Goal: Task Accomplishment & Management: Use online tool/utility

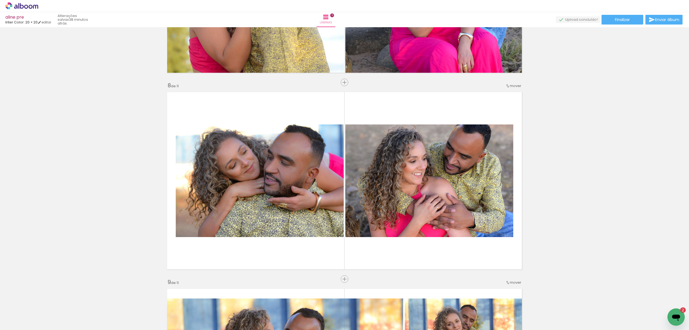
scroll to position [754, 0]
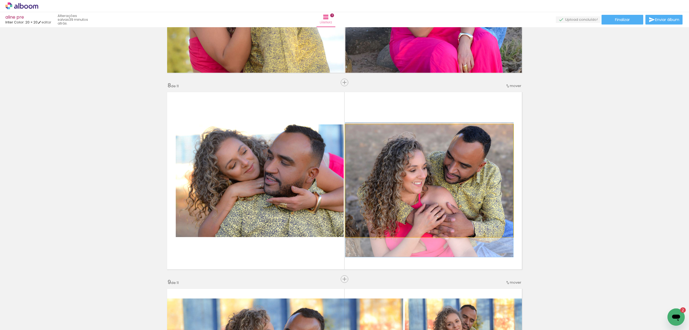
drag, startPoint x: 447, startPoint y: 178, endPoint x: 446, endPoint y: 187, distance: 9.2
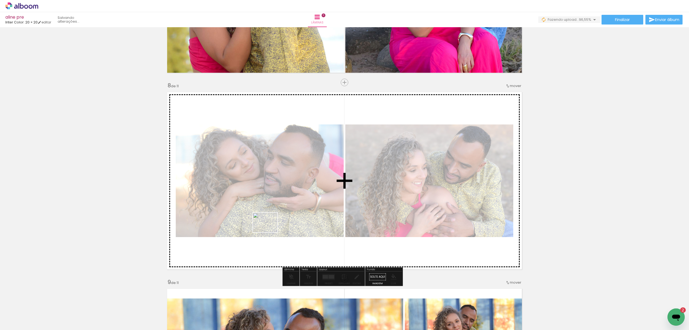
drag, startPoint x: 210, startPoint y: 315, endPoint x: 269, endPoint y: 229, distance: 104.6
click at [269, 229] on quentale-workspace at bounding box center [344, 165] width 689 height 330
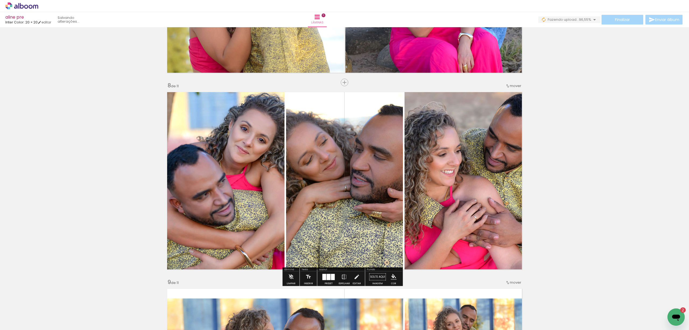
click at [328, 275] on div at bounding box center [329, 277] width 4 height 6
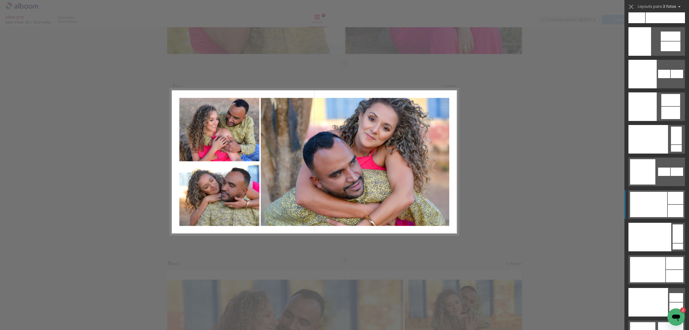
scroll to position [6784, 0]
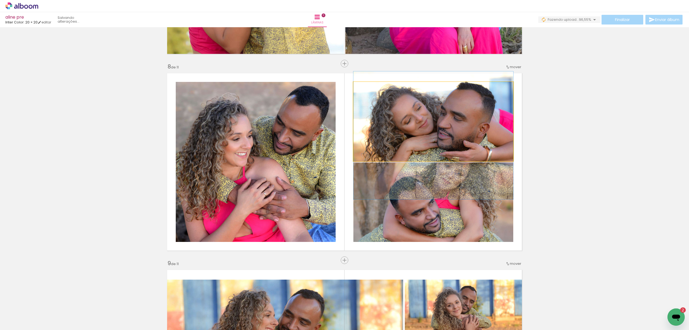
drag, startPoint x: 456, startPoint y: 111, endPoint x: 456, endPoint y: 122, distance: 11.6
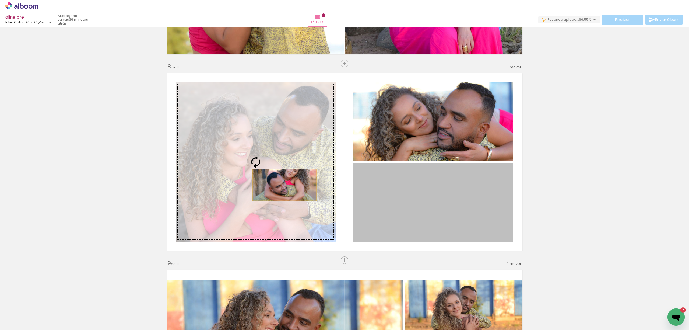
drag, startPoint x: 467, startPoint y: 195, endPoint x: 282, endPoint y: 185, distance: 185.8
click at [0, 0] on slot at bounding box center [0, 0] width 0 height 0
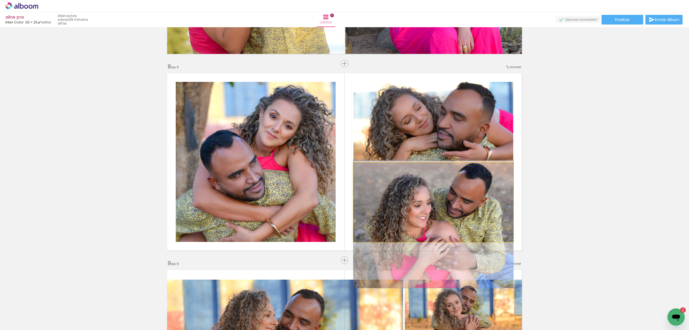
drag, startPoint x: 457, startPoint y: 199, endPoint x: 457, endPoint y: 221, distance: 21.8
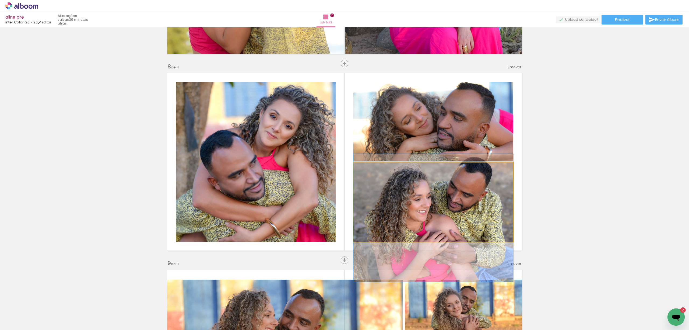
drag, startPoint x: 469, startPoint y: 219, endPoint x: 469, endPoint y: 213, distance: 6.5
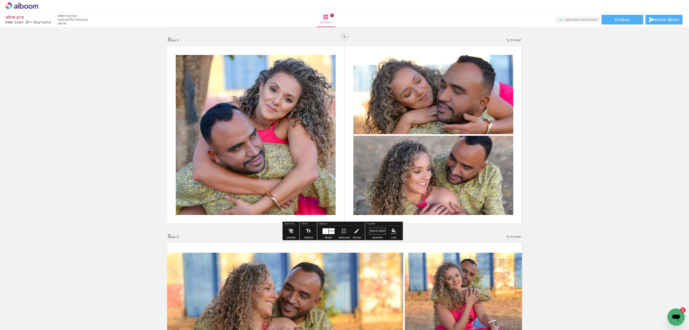
scroll to position [1384, 0]
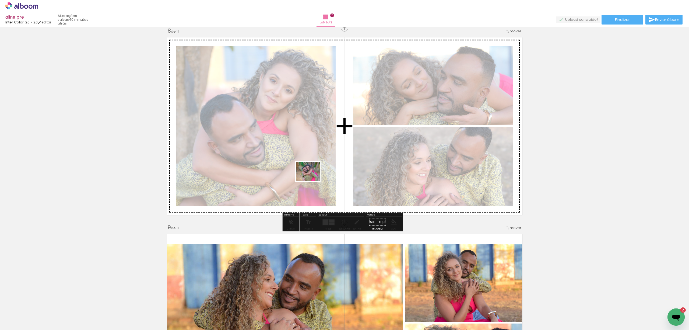
drag, startPoint x: 58, startPoint y: 317, endPoint x: 312, endPoint y: 178, distance: 289.4
click at [312, 178] on quentale-workspace at bounding box center [344, 165] width 689 height 330
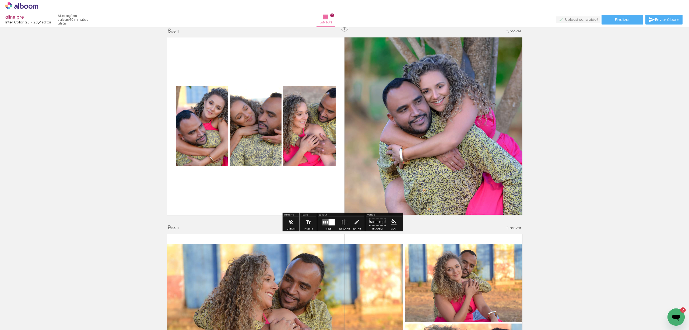
scroll to position [1477, 0]
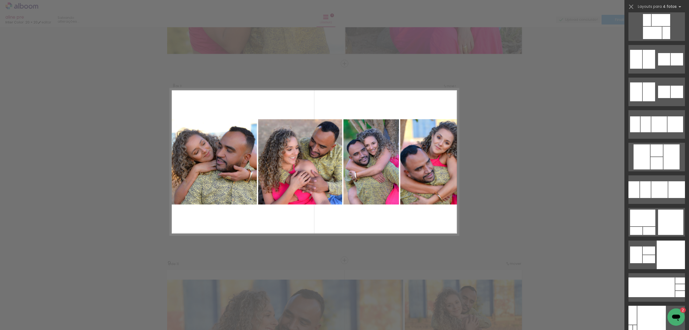
scroll to position [6627, 0]
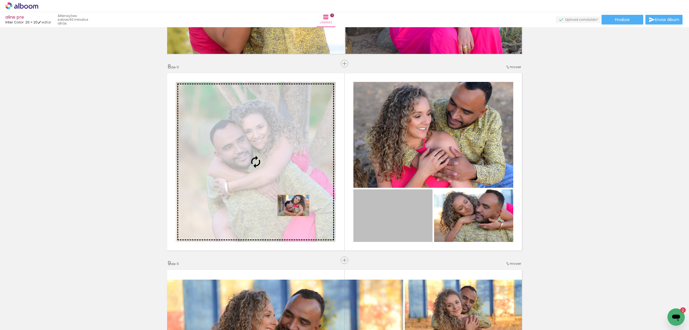
drag, startPoint x: 323, startPoint y: 211, endPoint x: 290, endPoint y: 205, distance: 32.8
click at [0, 0] on slot at bounding box center [0, 0] width 0 height 0
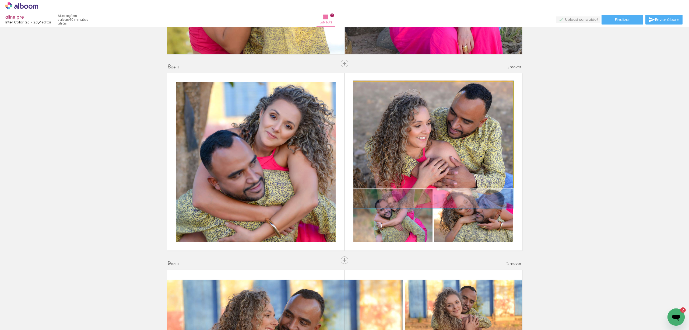
drag, startPoint x: 466, startPoint y: 148, endPoint x: 466, endPoint y: 157, distance: 9.4
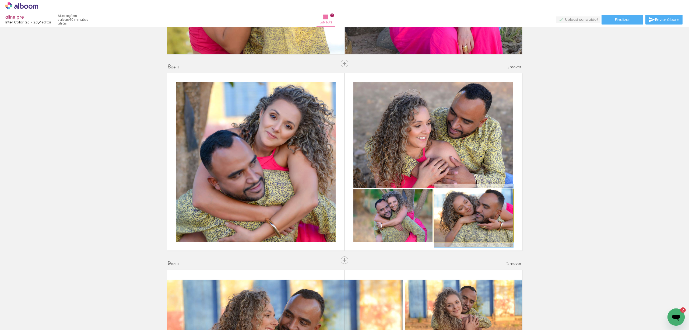
click at [482, 220] on quentale-photo at bounding box center [473, 215] width 79 height 53
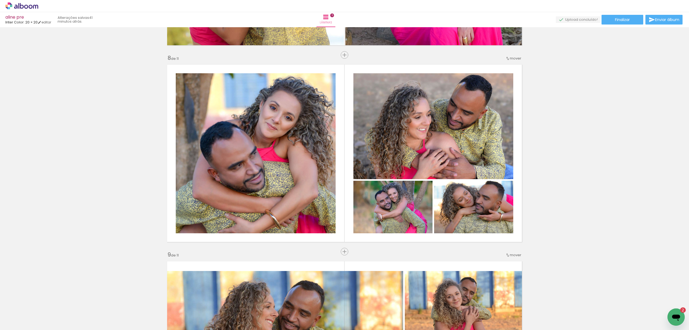
scroll to position [1348, 0]
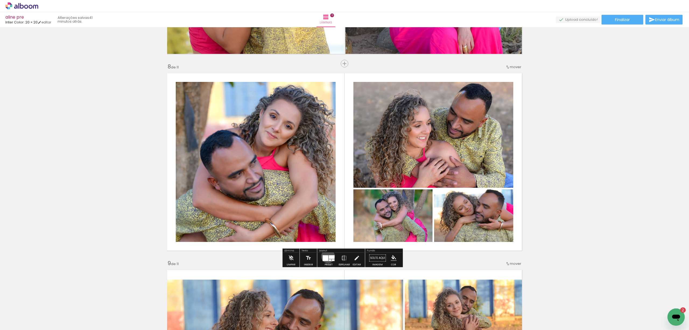
click at [327, 256] on div at bounding box center [326, 258] width 6 height 6
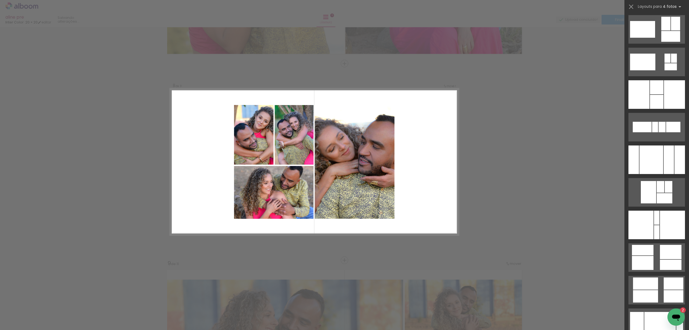
scroll to position [6921, 0]
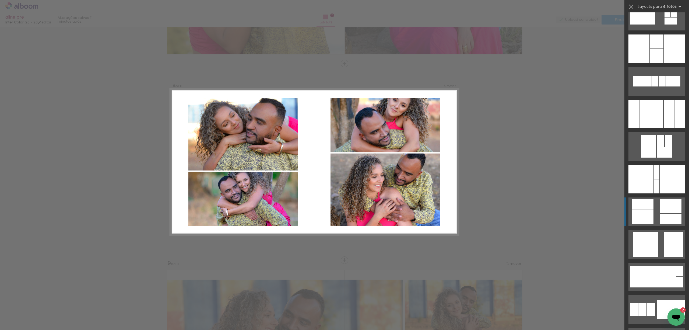
click at [664, 193] on div at bounding box center [672, 179] width 25 height 29
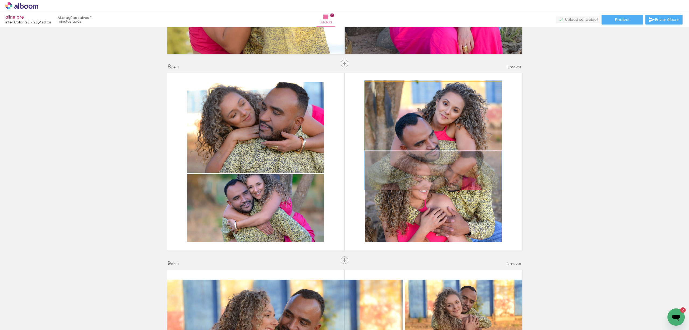
drag, startPoint x: 456, startPoint y: 118, endPoint x: 456, endPoint y: 134, distance: 16.7
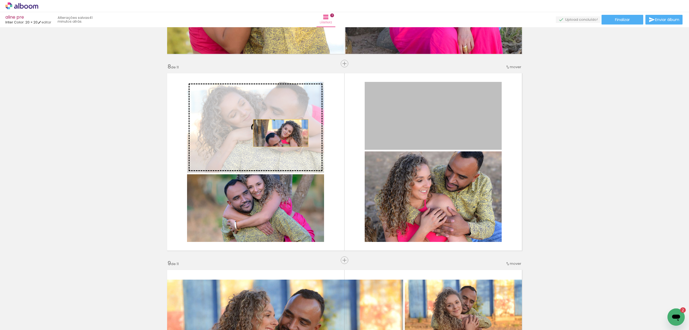
drag, startPoint x: 421, startPoint y: 115, endPoint x: 244, endPoint y: 134, distance: 178.4
click at [0, 0] on slot at bounding box center [0, 0] width 0 height 0
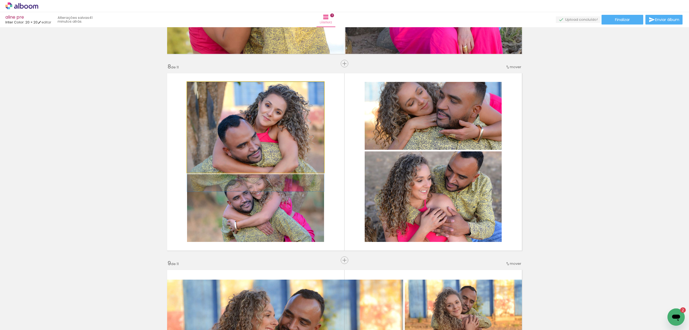
drag, startPoint x: 275, startPoint y: 128, endPoint x: 274, endPoint y: 137, distance: 9.0
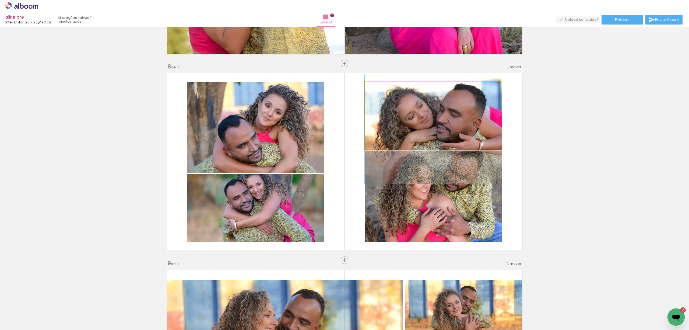
drag, startPoint x: 443, startPoint y: 118, endPoint x: 440, endPoint y: 128, distance: 11.1
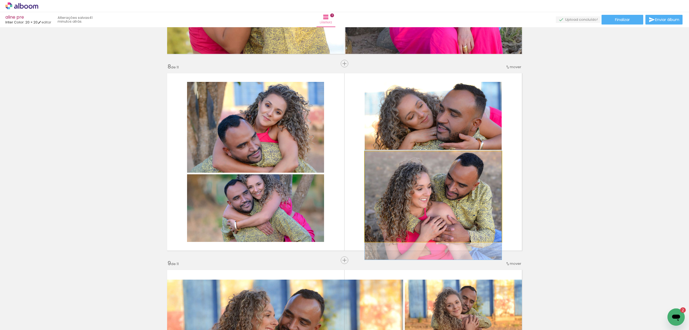
drag, startPoint x: 443, startPoint y: 191, endPoint x: 441, endPoint y: 200, distance: 8.9
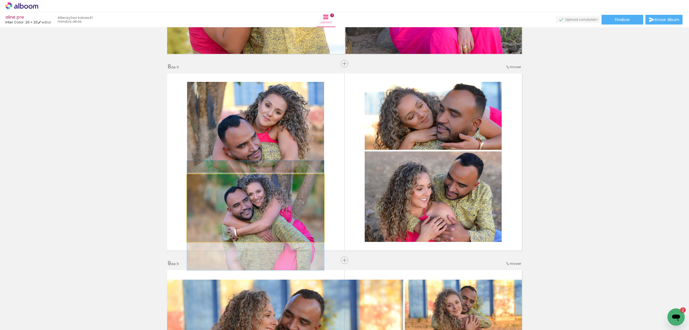
drag, startPoint x: 279, startPoint y: 218, endPoint x: 277, endPoint y: 225, distance: 7.1
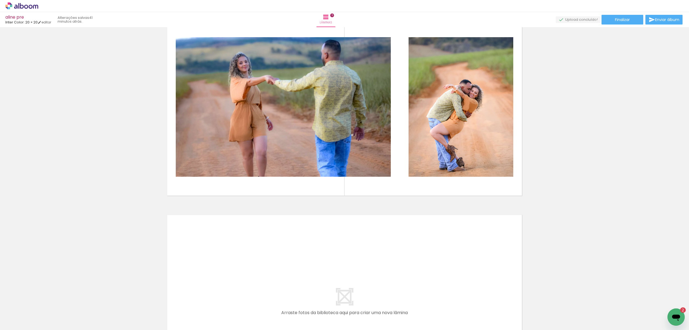
scroll to position [1994, 0]
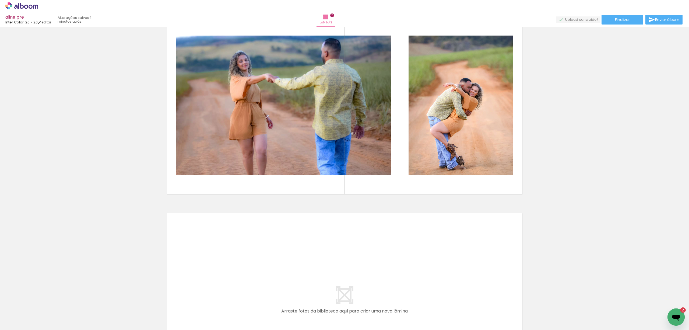
scroll to position [2110, 0]
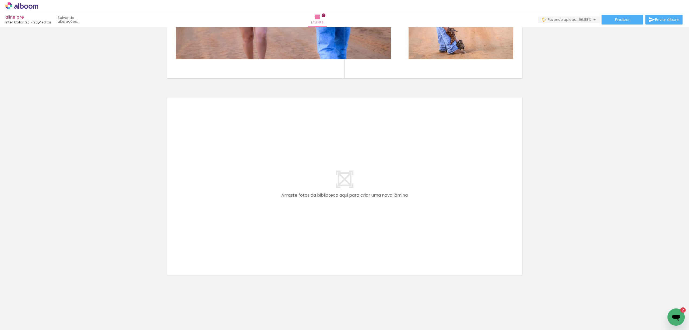
click at [423, 256] on quentale-layouter at bounding box center [344, 186] width 361 height 183
click at [44, 309] on iron-horizontal-list at bounding box center [38, 313] width 11 height 34
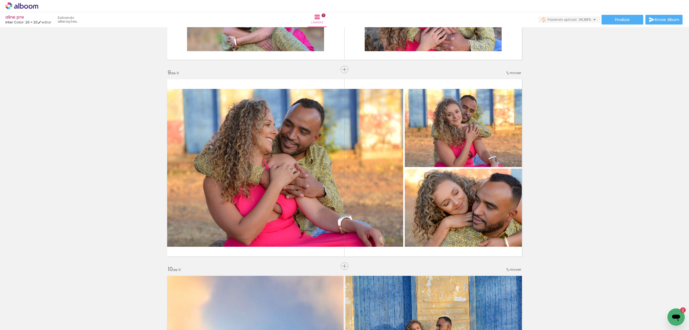
scroll to position [1536, 0]
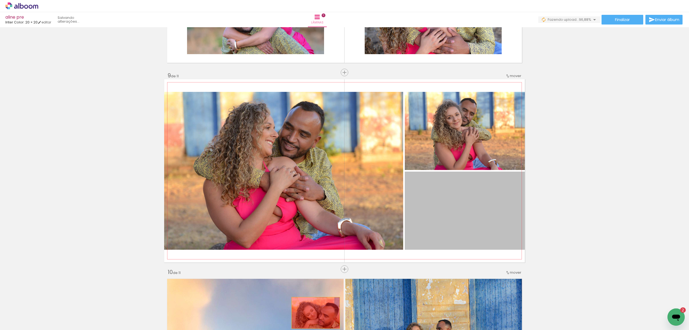
drag, startPoint x: 475, startPoint y: 212, endPoint x: 313, endPoint y: 313, distance: 191.2
click at [313, 313] on quentale-workspace at bounding box center [344, 165] width 689 height 330
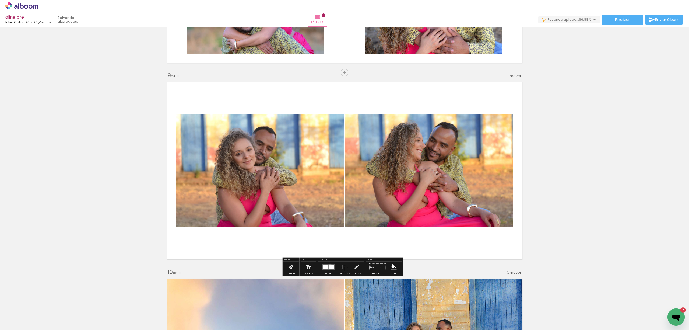
click at [329, 265] on div at bounding box center [332, 267] width 6 height 4
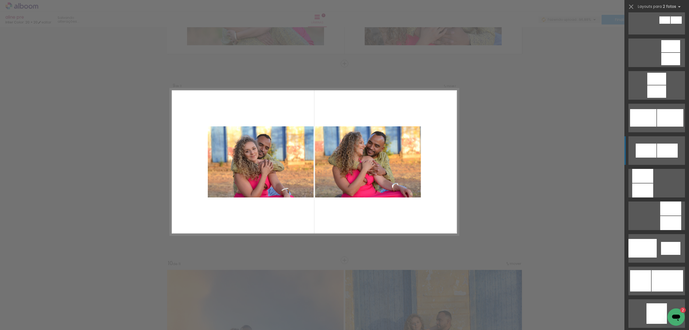
scroll to position [646, 0]
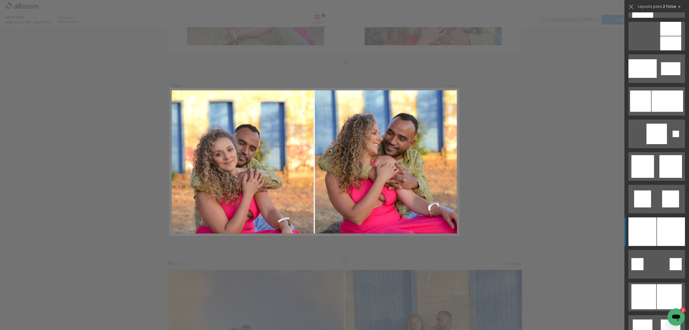
click at [653, 18] on div at bounding box center [642, 11] width 21 height 14
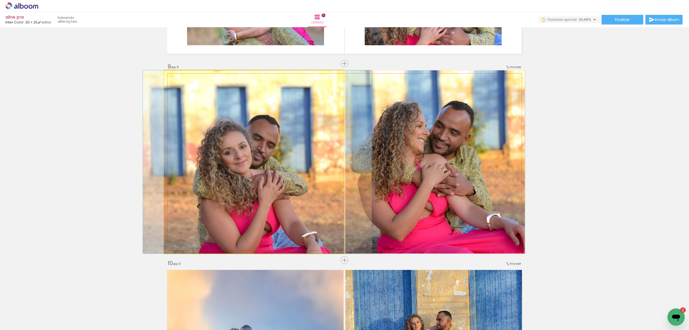
drag, startPoint x: 284, startPoint y: 183, endPoint x: 287, endPoint y: 169, distance: 14.4
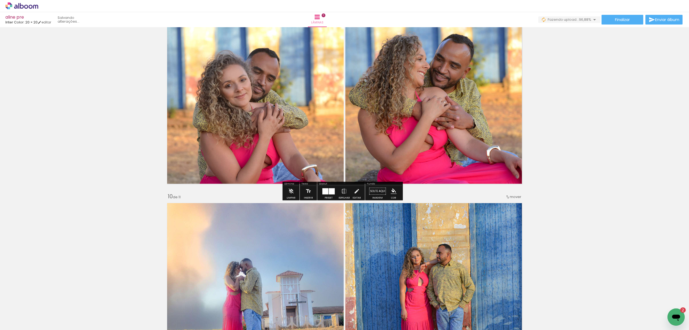
scroll to position [1689, 0]
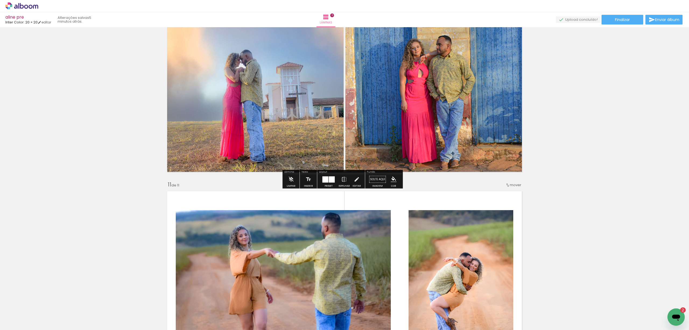
scroll to position [1832, 0]
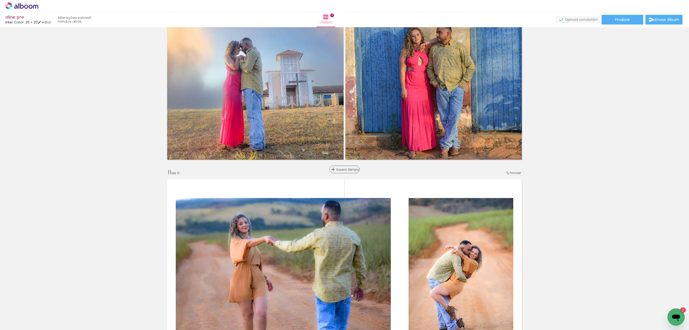
click at [341, 169] on span "Inserir lâmina" at bounding box center [347, 170] width 21 height 4
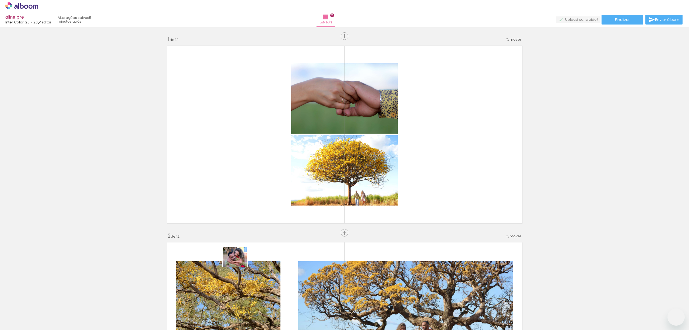
click at [239, 263] on quentale-workspace at bounding box center [344, 165] width 689 height 330
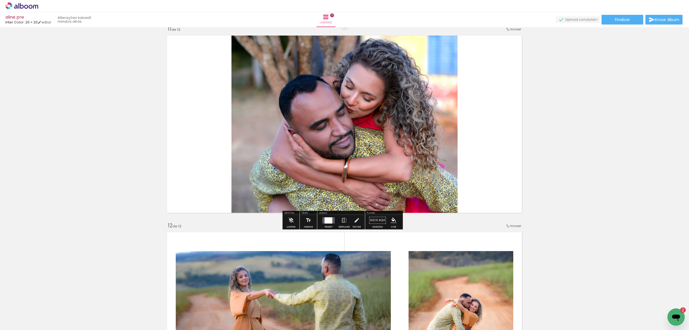
click at [252, 188] on quentale-workspace at bounding box center [344, 165] width 689 height 330
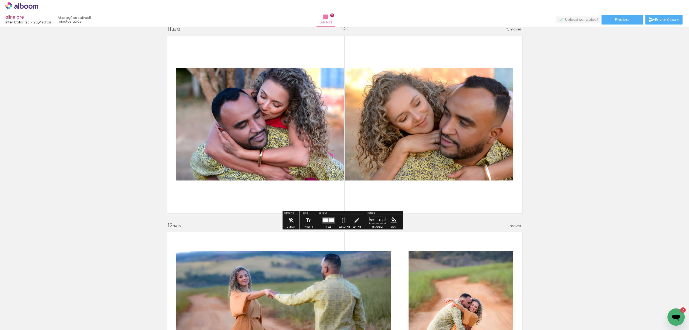
scroll to position [646, 0]
click at [329, 221] on div at bounding box center [332, 220] width 6 height 4
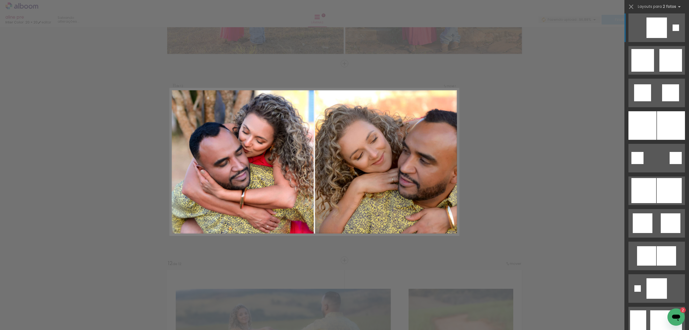
scroll to position [754, 0]
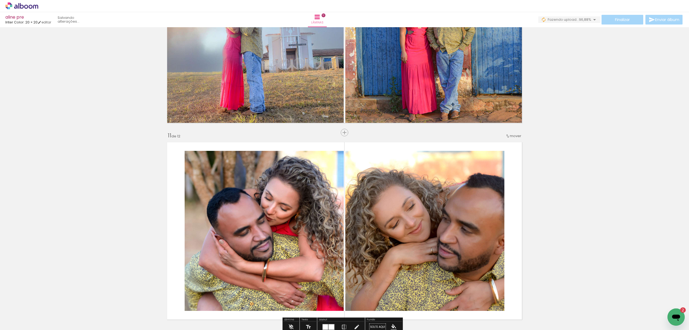
scroll to position [1974, 0]
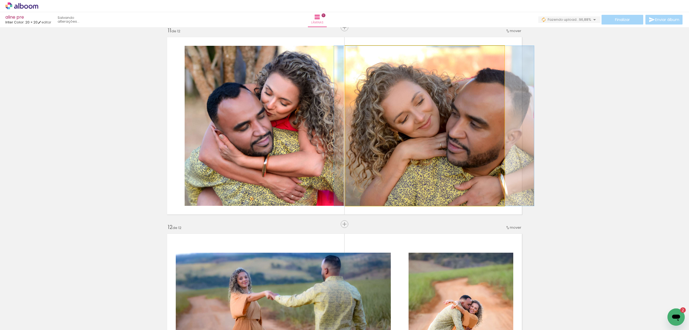
drag, startPoint x: 433, startPoint y: 156, endPoint x: 442, endPoint y: 157, distance: 9.3
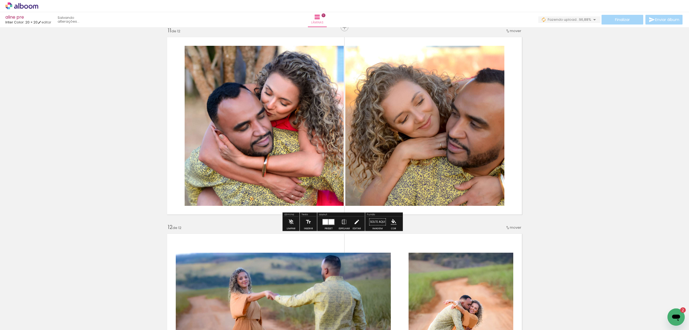
click at [354, 221] on iron-icon at bounding box center [357, 221] width 6 height 11
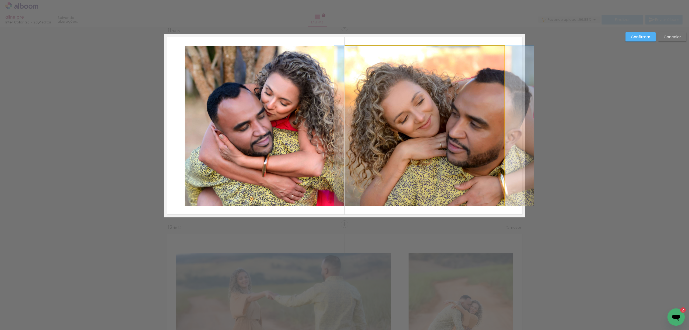
click at [427, 134] on quentale-photo at bounding box center [424, 126] width 159 height 160
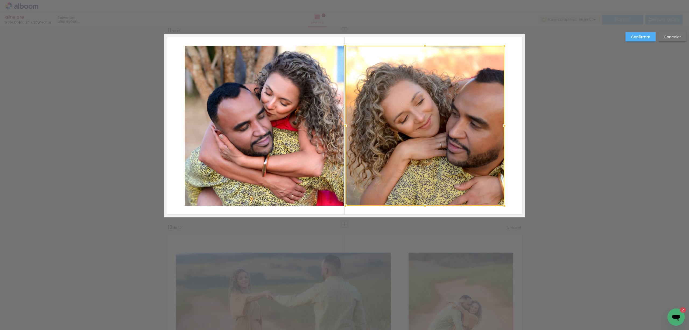
scroll to position [1938, 0]
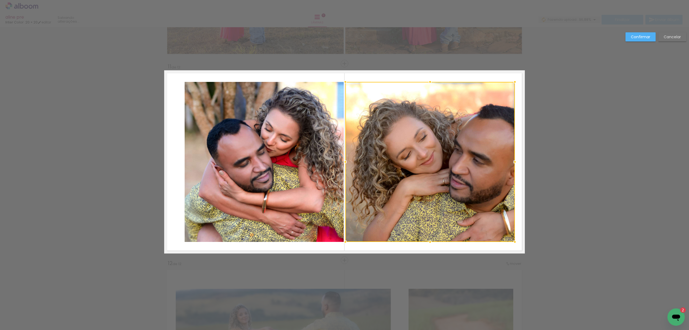
drag, startPoint x: 501, startPoint y: 160, endPoint x: 511, endPoint y: 161, distance: 10.6
click at [511, 161] on div at bounding box center [515, 161] width 11 height 11
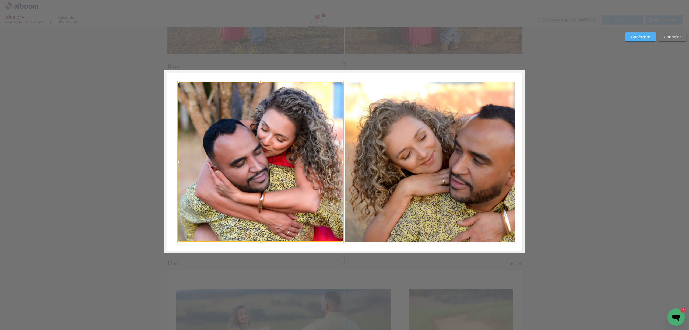
drag, startPoint x: 181, startPoint y: 163, endPoint x: 174, endPoint y: 162, distance: 7.0
click at [174, 162] on div at bounding box center [177, 161] width 11 height 11
click at [0, 0] on slot "Confirmar" at bounding box center [0, 0] width 0 height 0
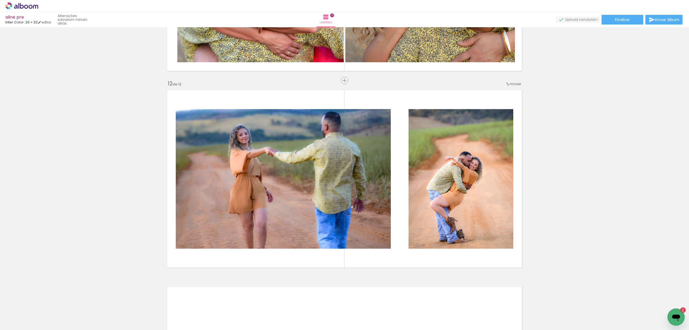
scroll to position [2189, 0]
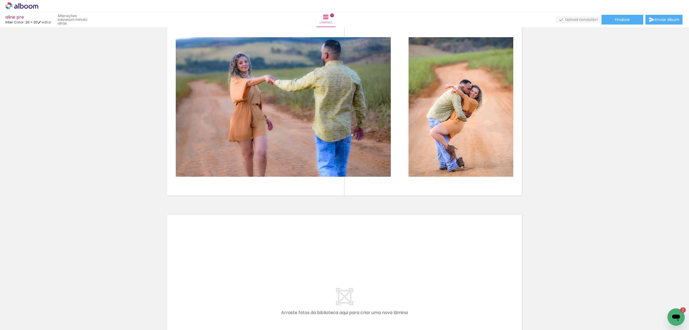
scroll to position [754, 0]
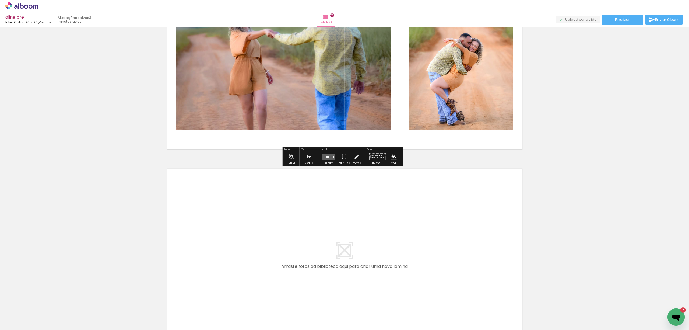
scroll to position [2271, 0]
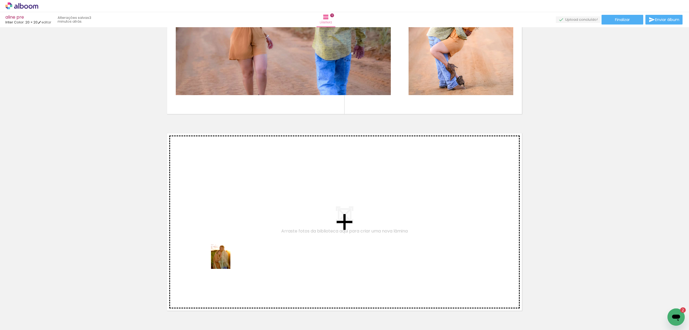
drag, startPoint x: 54, startPoint y: 315, endPoint x: 227, endPoint y: 261, distance: 181.6
click at [227, 261] on quentale-workspace at bounding box center [344, 165] width 689 height 330
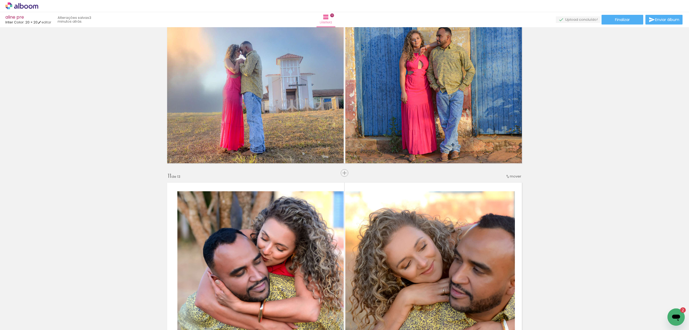
scroll to position [1793, 0]
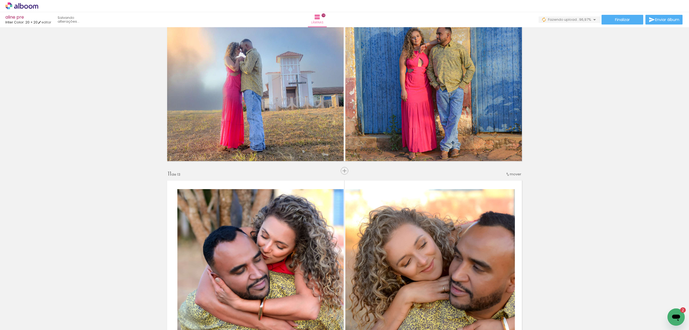
scroll to position [1795, 0]
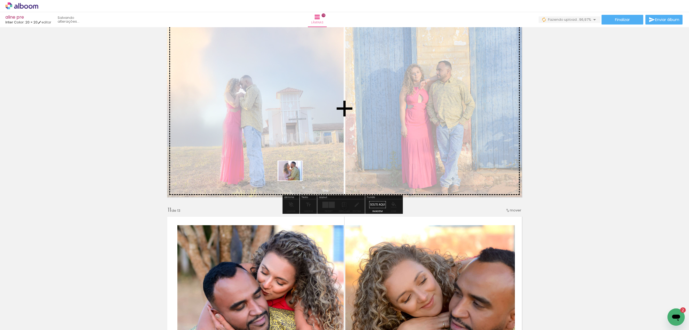
drag, startPoint x: 209, startPoint y: 314, endPoint x: 294, endPoint y: 177, distance: 161.4
click at [294, 177] on quentale-workspace at bounding box center [344, 165] width 689 height 330
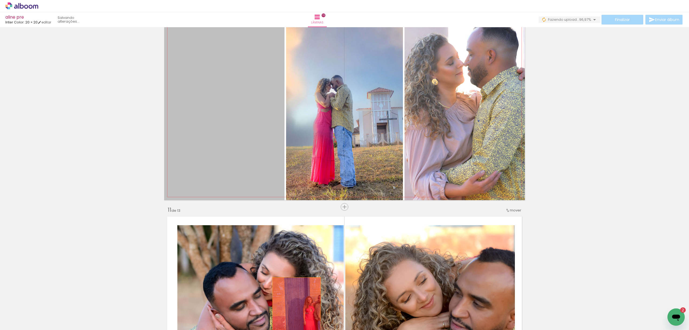
drag, startPoint x: 224, startPoint y: 106, endPoint x: 296, endPoint y: 312, distance: 219.1
click at [295, 313] on quentale-workspace at bounding box center [344, 165] width 689 height 330
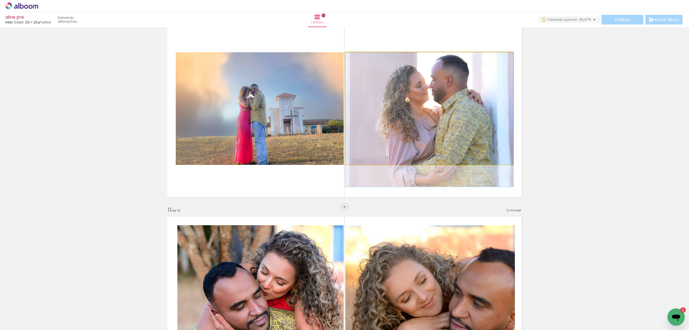
drag, startPoint x: 455, startPoint y: 126, endPoint x: 452, endPoint y: 141, distance: 14.8
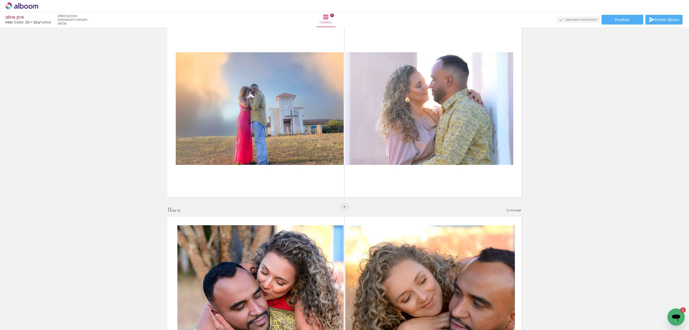
scroll to position [754, 0]
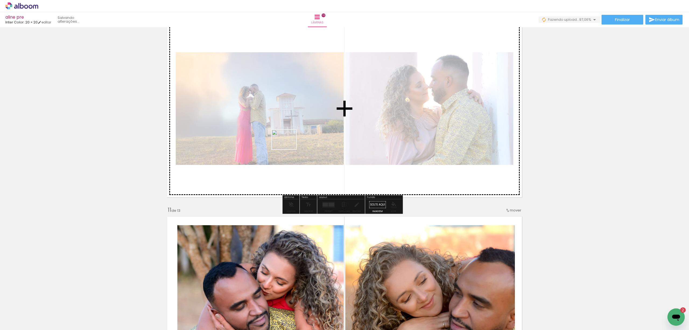
drag, startPoint x: 243, startPoint y: 314, endPoint x: 288, endPoint y: 146, distance: 174.0
click at [288, 146] on quentale-workspace at bounding box center [344, 165] width 689 height 330
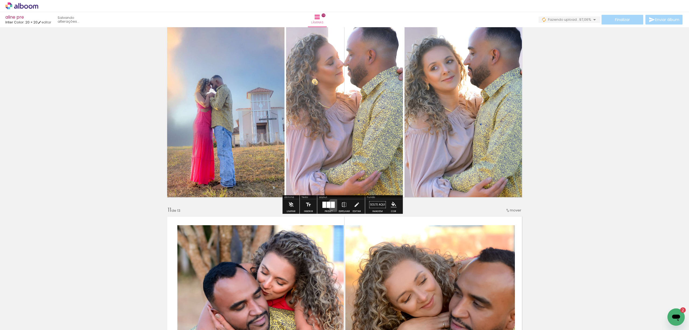
click at [334, 204] on div at bounding box center [328, 204] width 15 height 11
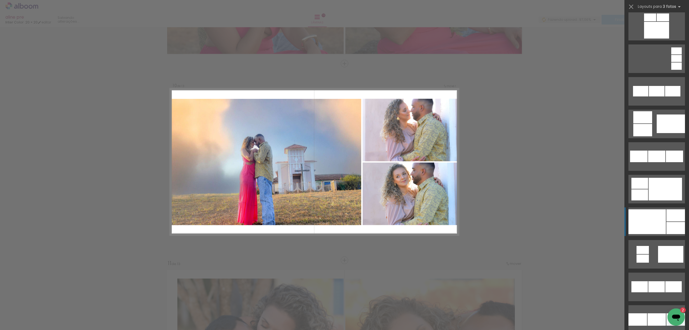
click at [660, 215] on div at bounding box center [647, 221] width 37 height 25
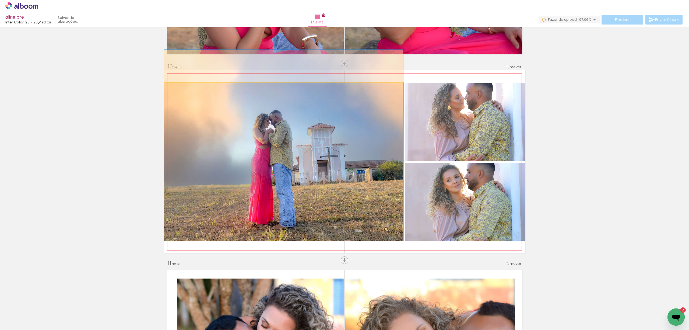
drag, startPoint x: 353, startPoint y: 186, endPoint x: 359, endPoint y: 169, distance: 17.5
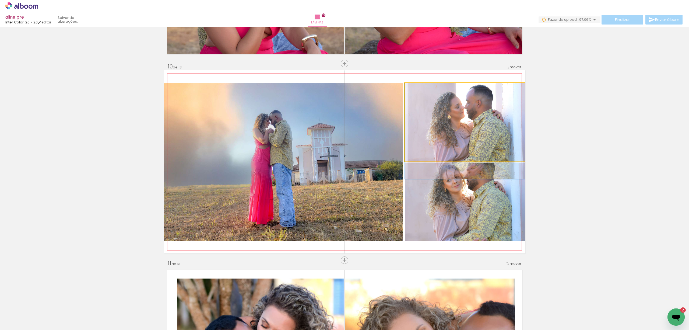
drag, startPoint x: 468, startPoint y: 128, endPoint x: 467, endPoint y: 136, distance: 8.7
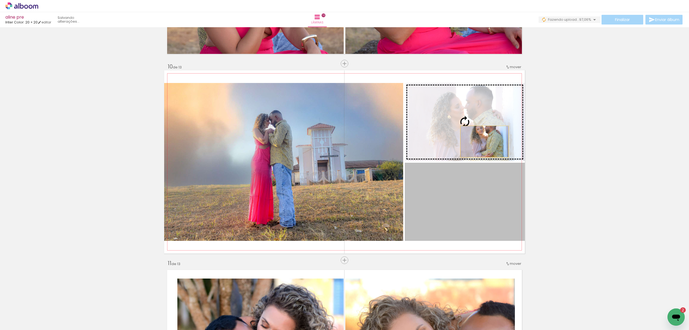
drag, startPoint x: 480, startPoint y: 204, endPoint x: 482, endPoint y: 141, distance: 62.8
click at [0, 0] on slot at bounding box center [0, 0] width 0 height 0
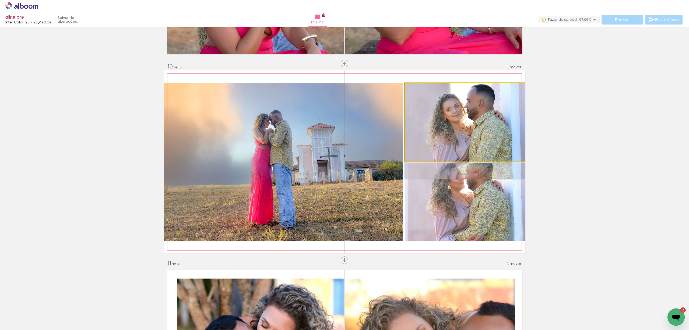
drag, startPoint x: 489, startPoint y: 123, endPoint x: 489, endPoint y: 133, distance: 10.2
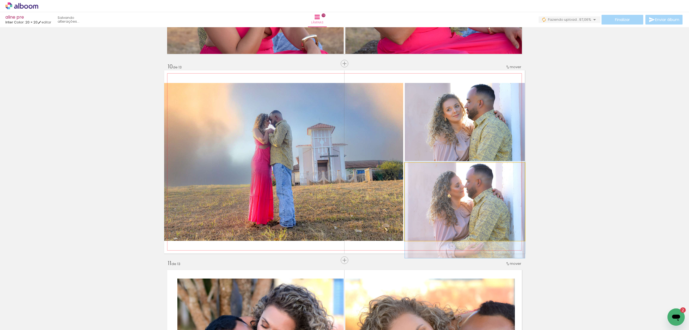
drag, startPoint x: 484, startPoint y: 194, endPoint x: 483, endPoint y: 202, distance: 8.1
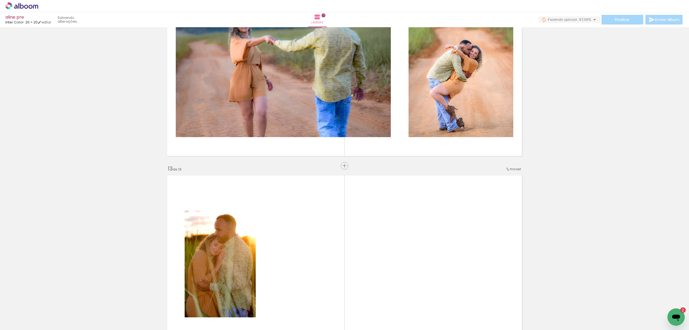
scroll to position [2280, 0]
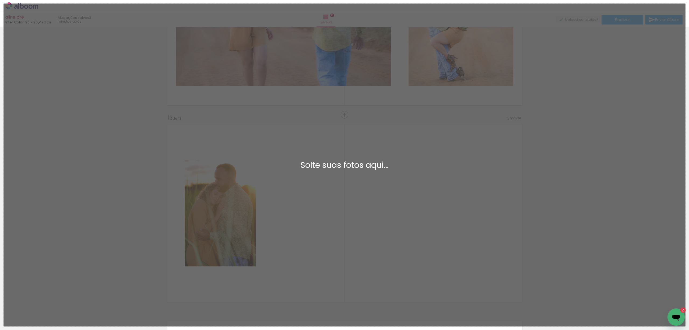
scroll to position [754, 0]
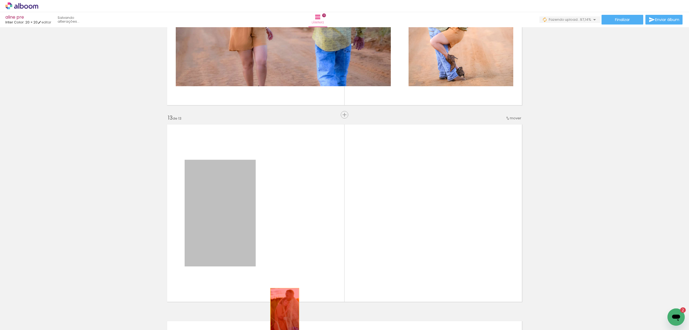
drag, startPoint x: 221, startPoint y: 211, endPoint x: 282, endPoint y: 311, distance: 117.2
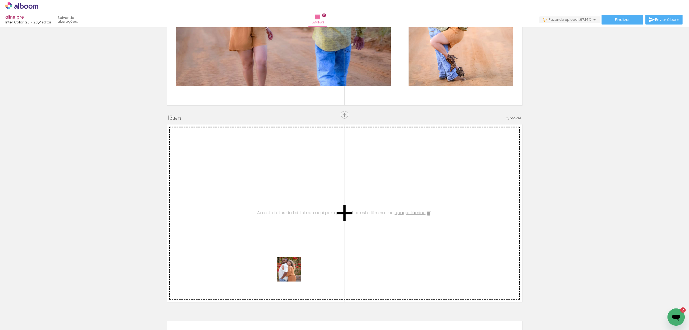
drag, startPoint x: 274, startPoint y: 304, endPoint x: 262, endPoint y: 302, distance: 12.7
click at [320, 243] on quentale-workspace at bounding box center [344, 165] width 689 height 330
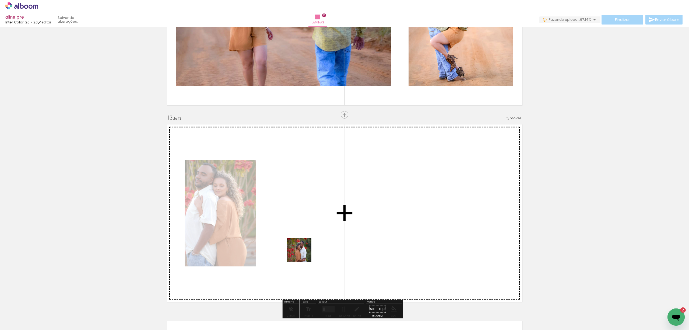
drag, startPoint x: 237, startPoint y: 316, endPoint x: 307, endPoint y: 252, distance: 93.8
click at [307, 252] on quentale-workspace at bounding box center [344, 165] width 689 height 330
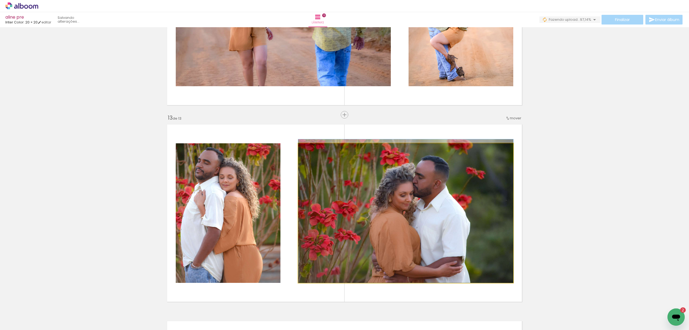
drag, startPoint x: 403, startPoint y: 245, endPoint x: 405, endPoint y: 232, distance: 13.1
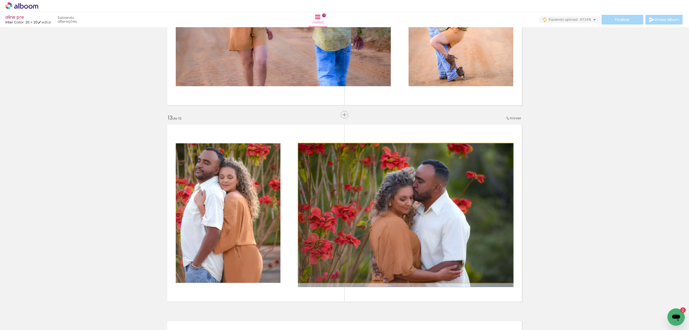
drag, startPoint x: 419, startPoint y: 209, endPoint x: 416, endPoint y: 214, distance: 5.3
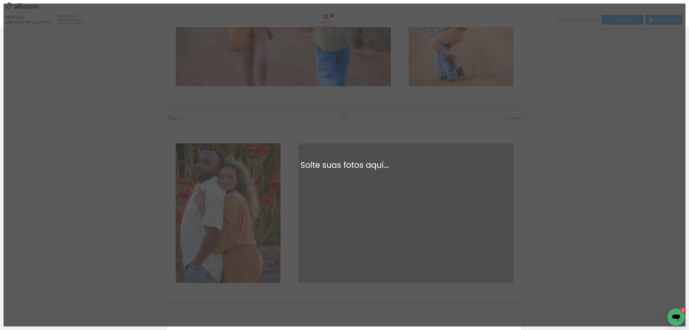
scroll to position [0, 0]
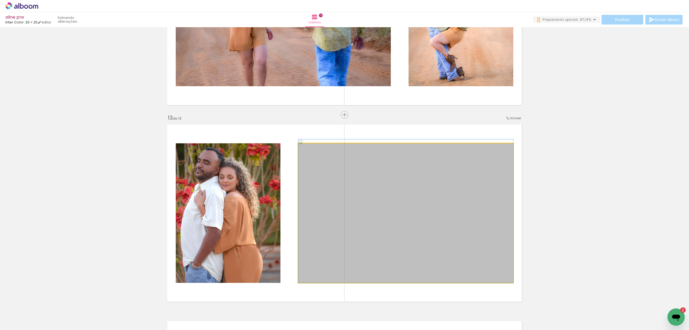
drag, startPoint x: 403, startPoint y: 249, endPoint x: 408, endPoint y: 230, distance: 18.9
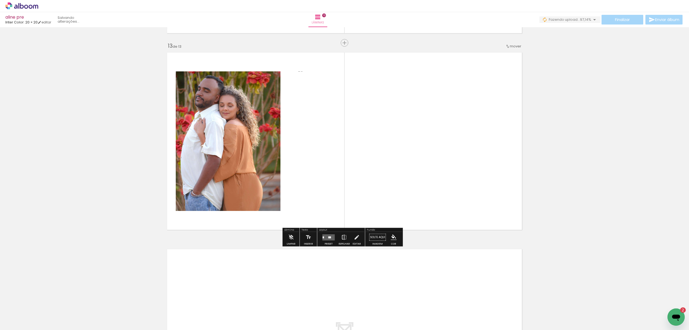
click at [345, 236] on iron-icon at bounding box center [344, 237] width 6 height 11
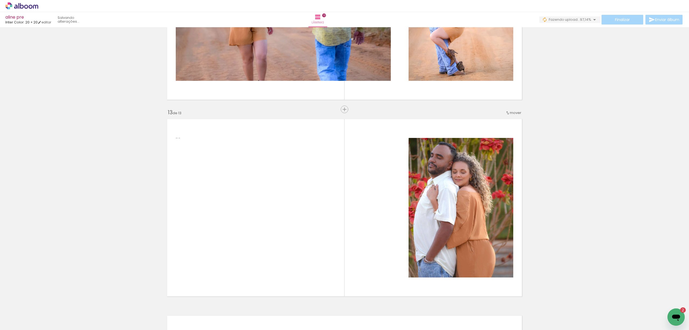
scroll to position [2208, 0]
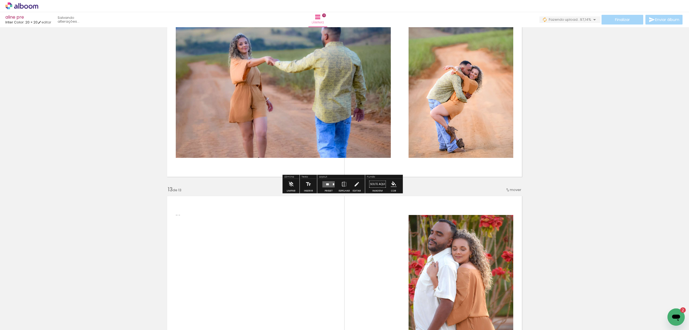
click at [329, 182] on quentale-layouter at bounding box center [329, 184] width 12 height 6
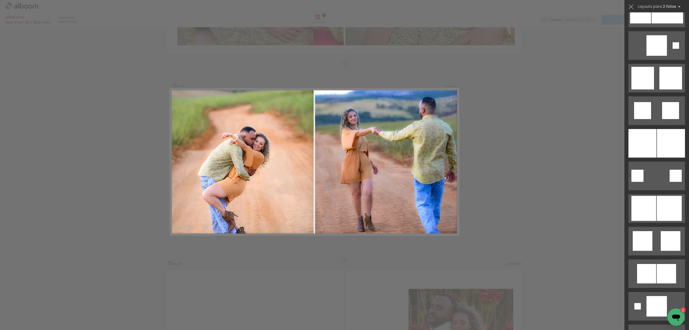
scroll to position [610, 0]
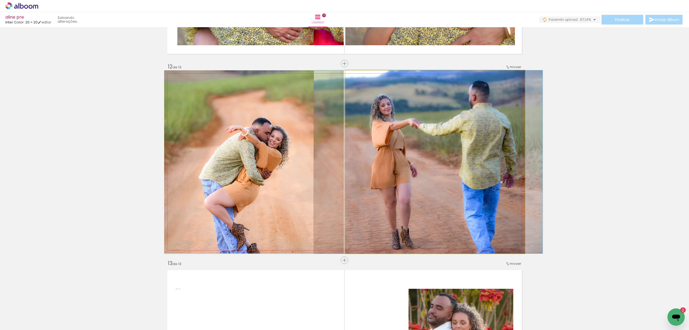
drag, startPoint x: 456, startPoint y: 178, endPoint x: 449, endPoint y: 165, distance: 14.1
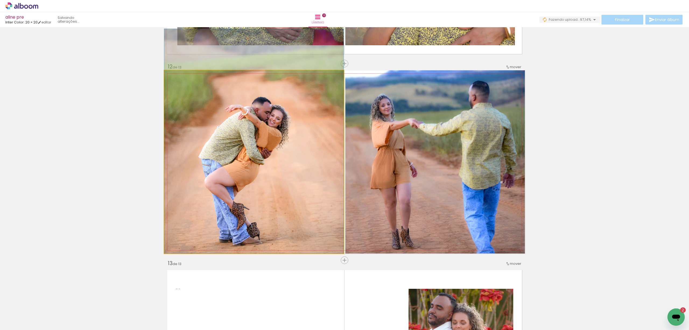
drag, startPoint x: 264, startPoint y: 179, endPoint x: 275, endPoint y: 158, distance: 24.5
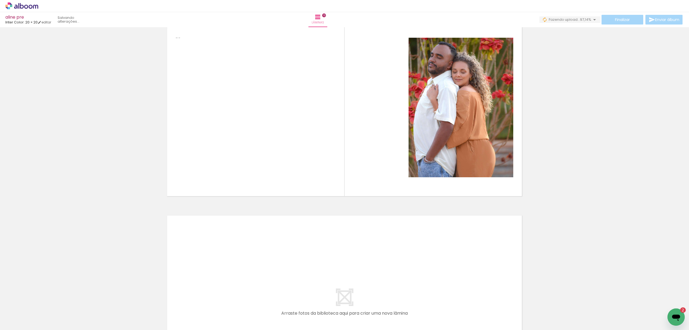
scroll to position [2386, 0]
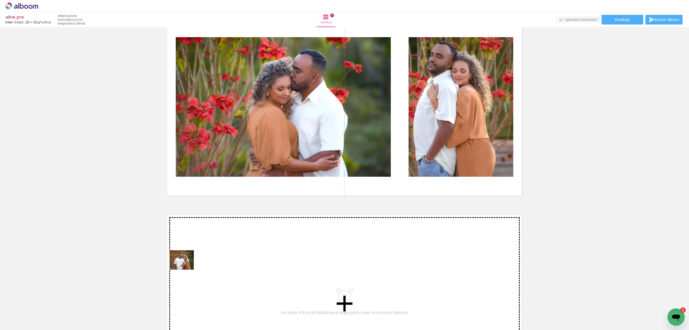
drag, startPoint x: 162, startPoint y: 293, endPoint x: 186, endPoint y: 266, distance: 36.4
click at [186, 266] on quentale-workspace at bounding box center [344, 165] width 689 height 330
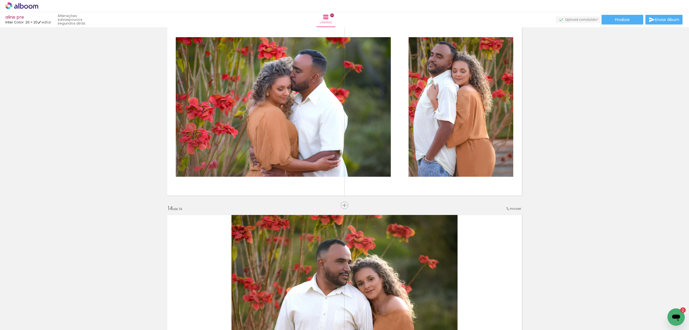
scroll to position [2528, 0]
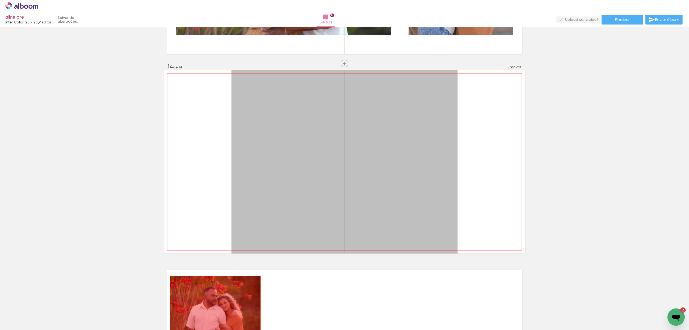
drag, startPoint x: 340, startPoint y: 162, endPoint x: 213, endPoint y: 314, distance: 198.1
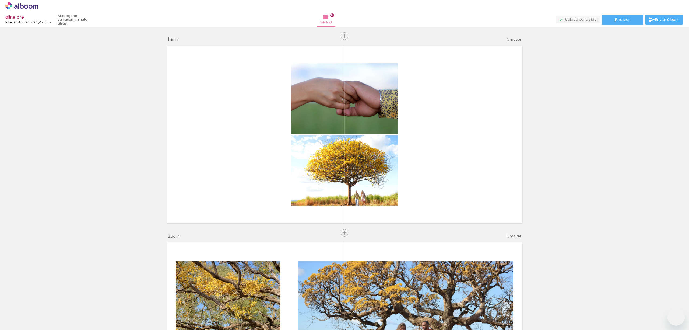
drag, startPoint x: 0, startPoint y: 0, endPoint x: 139, endPoint y: 301, distance: 331.7
click at [241, 236] on quentale-workspace at bounding box center [344, 165] width 689 height 330
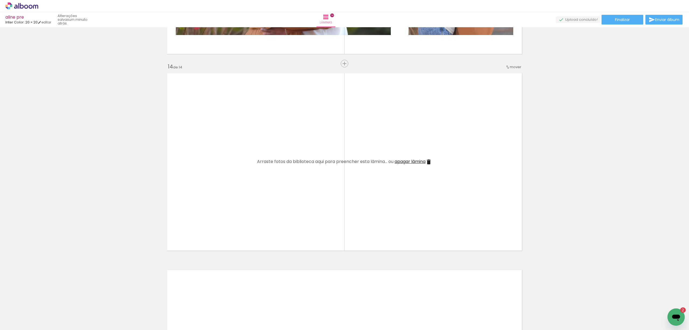
scroll to position [610, 0]
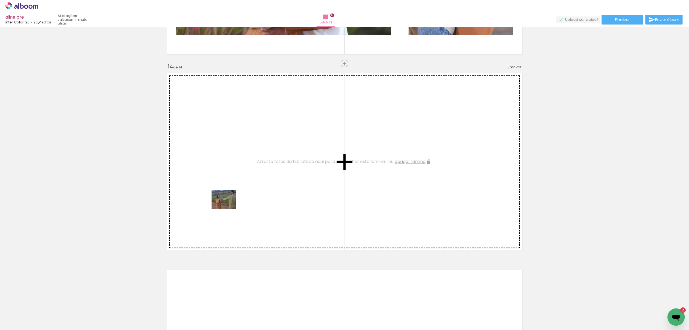
drag, startPoint x: 114, startPoint y: 313, endPoint x: 228, endPoint y: 206, distance: 156.2
click at [228, 206] on quentale-workspace at bounding box center [344, 165] width 689 height 330
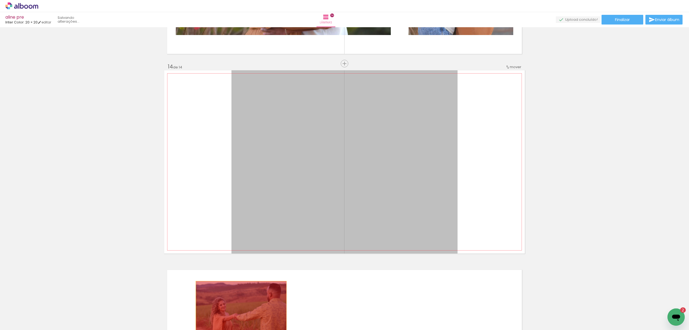
drag, startPoint x: 343, startPoint y: 150, endPoint x: 235, endPoint y: 325, distance: 206.1
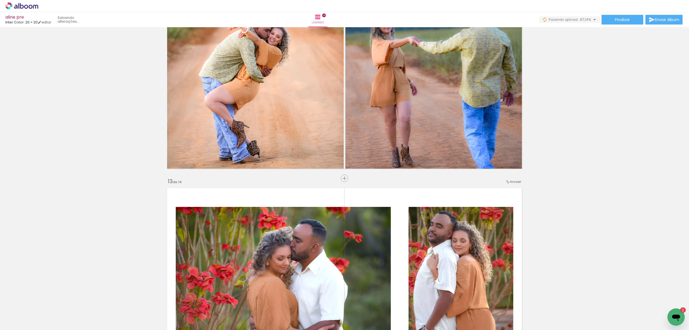
scroll to position [2169, 0]
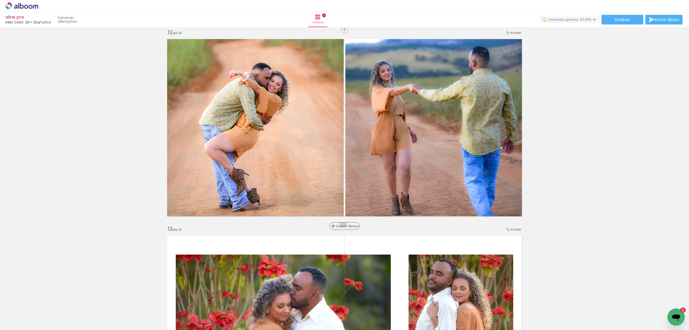
click at [341, 224] on span "Inserir lâmina" at bounding box center [347, 226] width 21 height 4
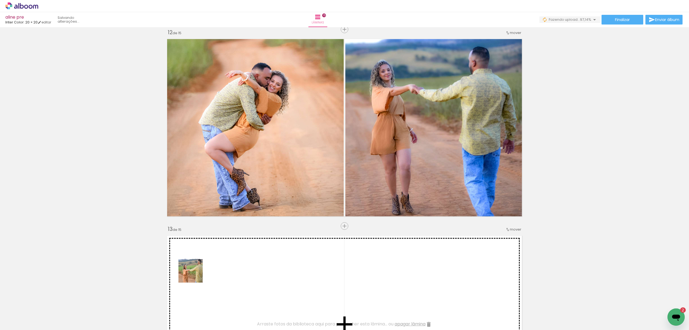
drag, startPoint x: 112, startPoint y: 315, endPoint x: 202, endPoint y: 273, distance: 99.2
click at [202, 273] on quentale-workspace at bounding box center [344, 165] width 689 height 330
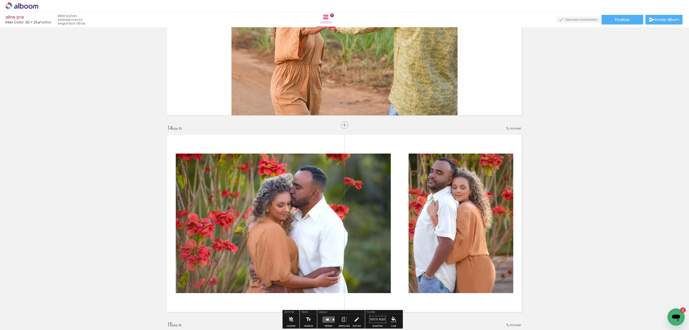
scroll to position [2420, 0]
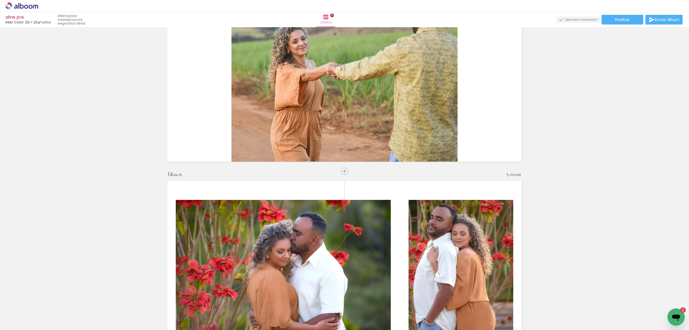
scroll to position [610, 0]
click at [45, 300] on iron-icon at bounding box center [42, 301] width 6 height 6
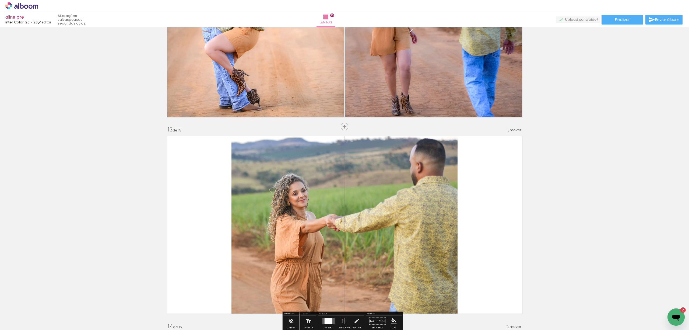
scroll to position [2241, 0]
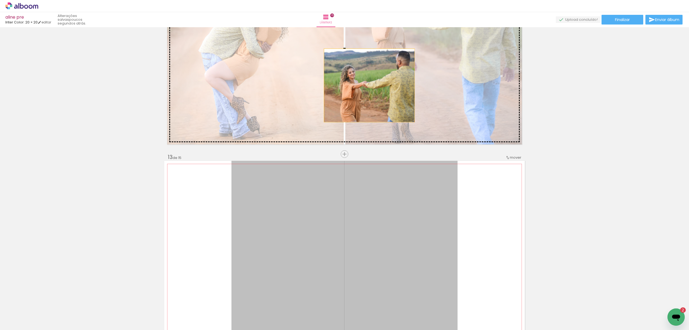
drag, startPoint x: 329, startPoint y: 209, endPoint x: 367, endPoint y: 84, distance: 130.3
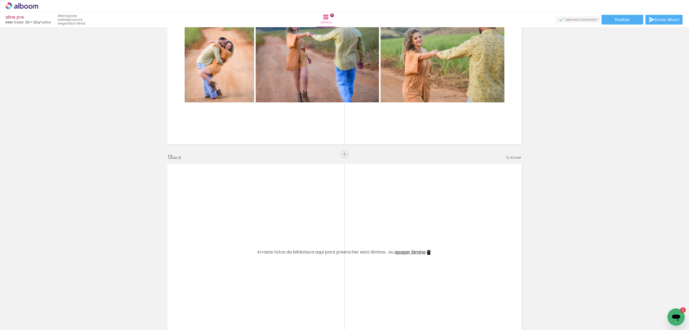
click at [426, 251] on span "apagar lâmina" at bounding box center [410, 252] width 31 height 6
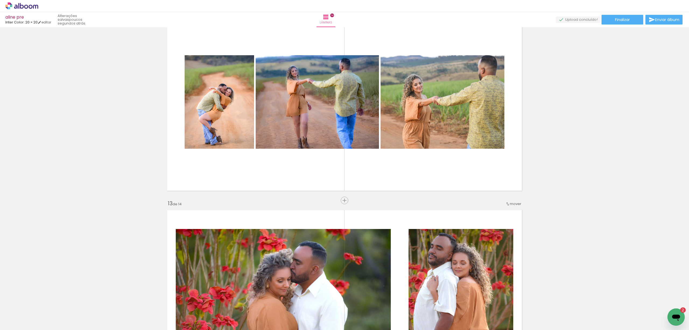
scroll to position [2133, 0]
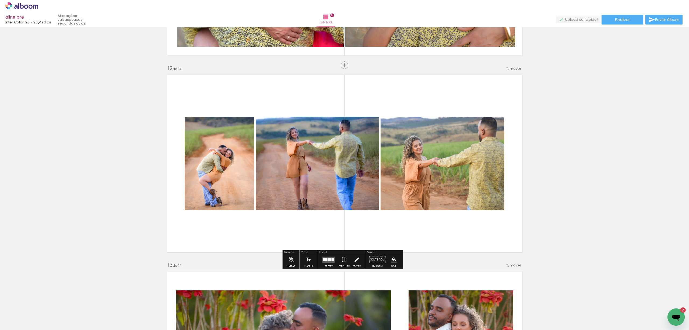
click at [331, 258] on quentale-layouter at bounding box center [329, 259] width 12 height 6
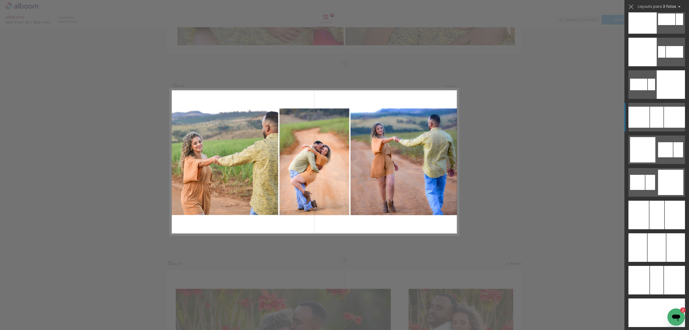
scroll to position [1077, 0]
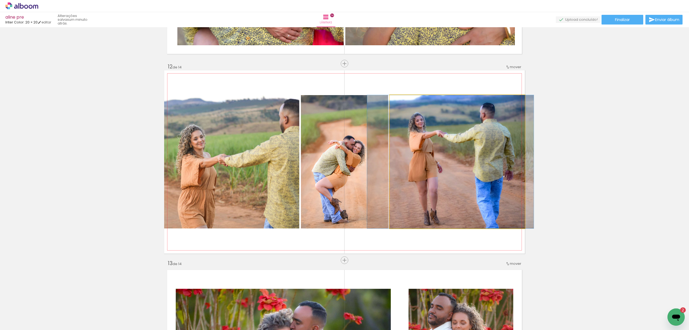
drag, startPoint x: 481, startPoint y: 185, endPoint x: 475, endPoint y: 186, distance: 5.5
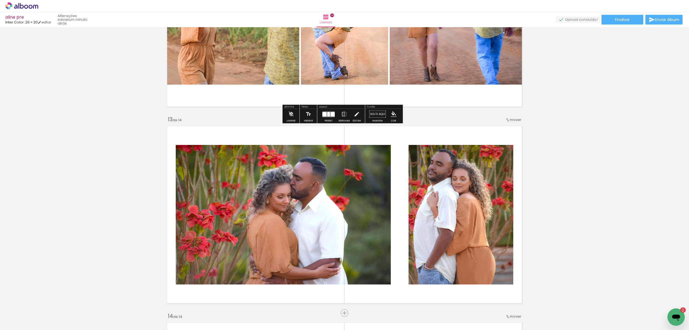
scroll to position [2134, 0]
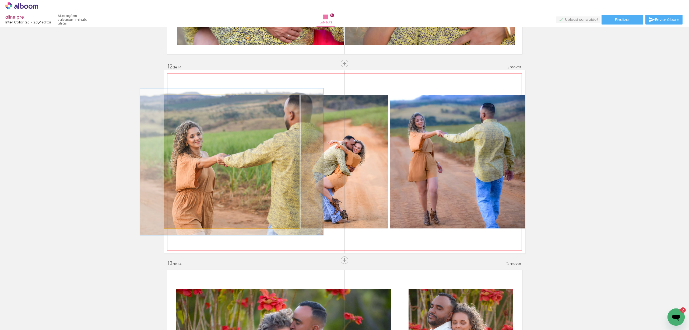
click at [178, 101] on div at bounding box center [178, 100] width 9 height 9
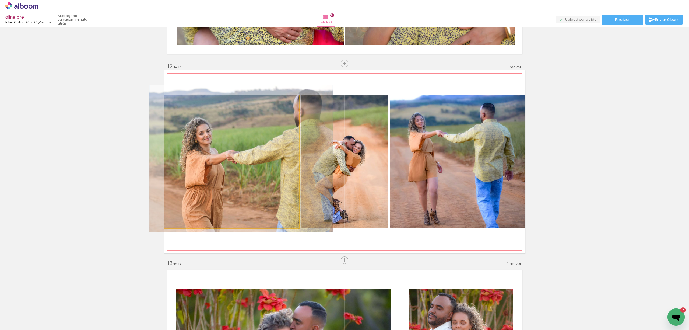
drag, startPoint x: 241, startPoint y: 179, endPoint x: 246, endPoint y: 176, distance: 6.1
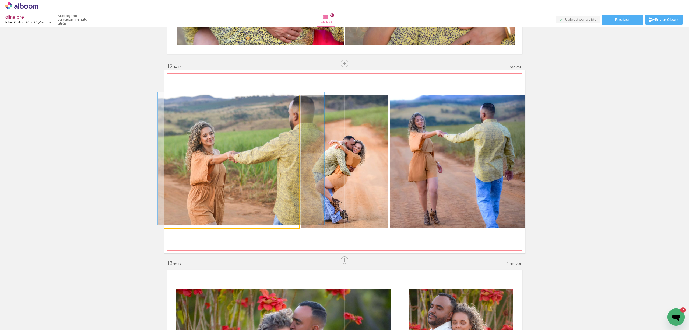
drag, startPoint x: 179, startPoint y: 102, endPoint x: 174, endPoint y: 103, distance: 4.6
type paper-slider "100"
click at [174, 103] on div at bounding box center [177, 100] width 9 height 9
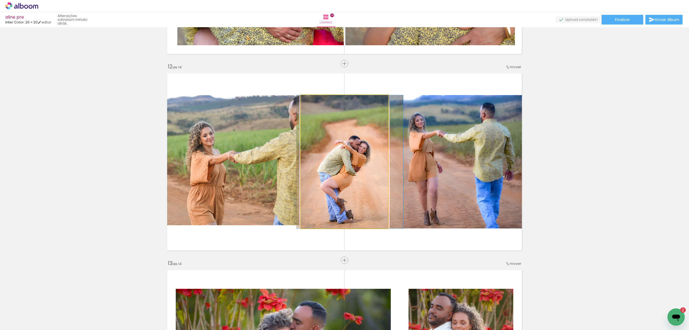
drag, startPoint x: 354, startPoint y: 200, endPoint x: 359, endPoint y: 200, distance: 5.1
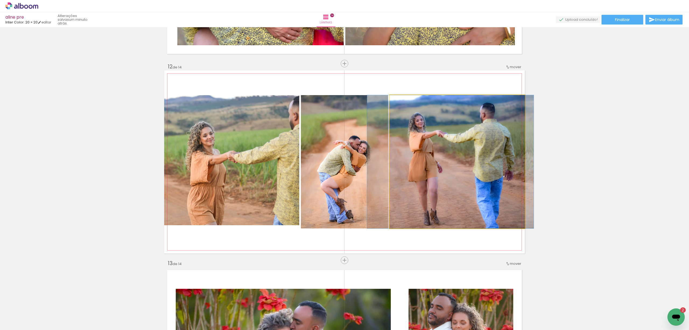
click at [457, 182] on quentale-photo at bounding box center [457, 161] width 135 height 133
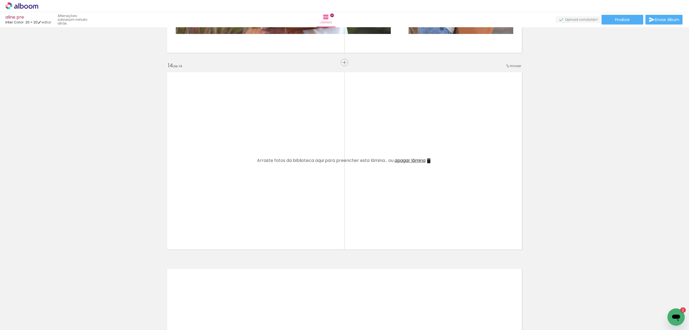
scroll to position [2529, 0]
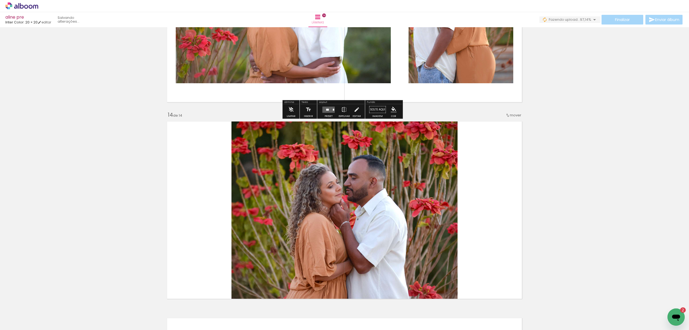
scroll to position [2601, 0]
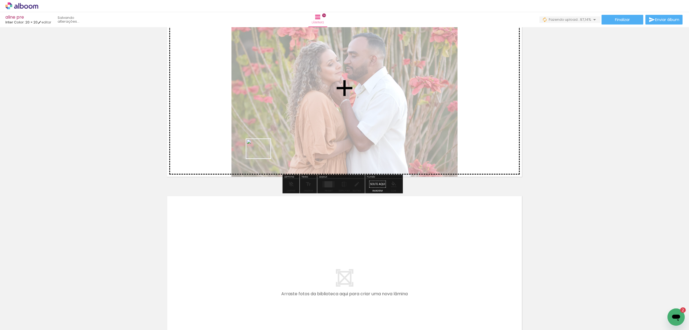
drag, startPoint x: 86, startPoint y: 311, endPoint x: 263, endPoint y: 155, distance: 235.4
click at [263, 155] on quentale-workspace at bounding box center [344, 165] width 689 height 330
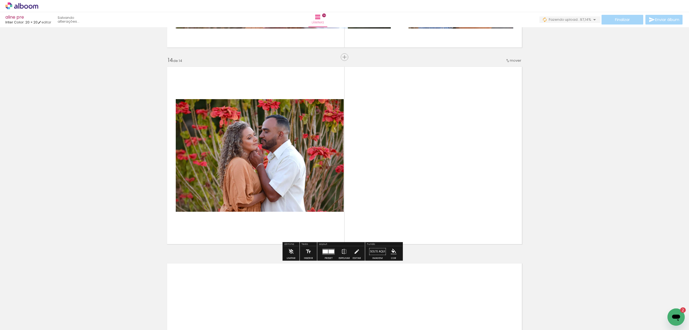
scroll to position [2529, 0]
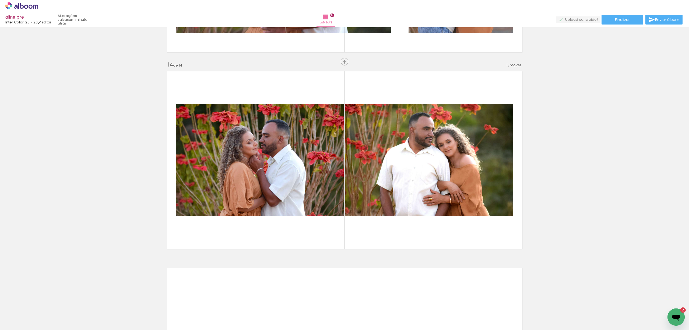
scroll to position [1077, 0]
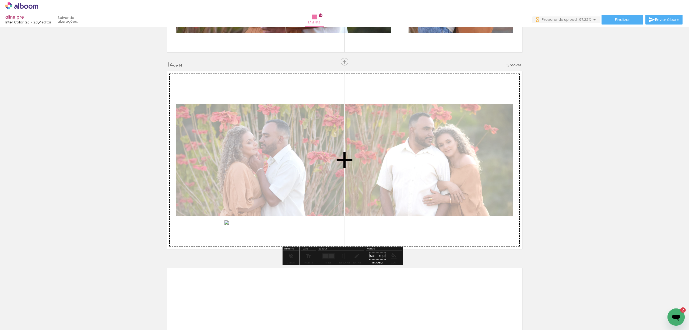
drag, startPoint x: 148, startPoint y: 317, endPoint x: 240, endPoint y: 236, distance: 122.6
click at [240, 236] on quentale-workspace at bounding box center [344, 165] width 689 height 330
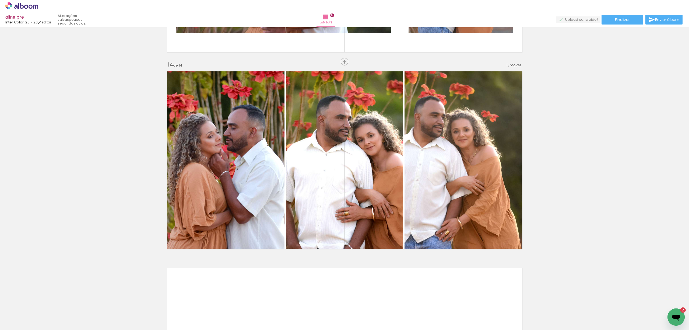
scroll to position [1077, 0]
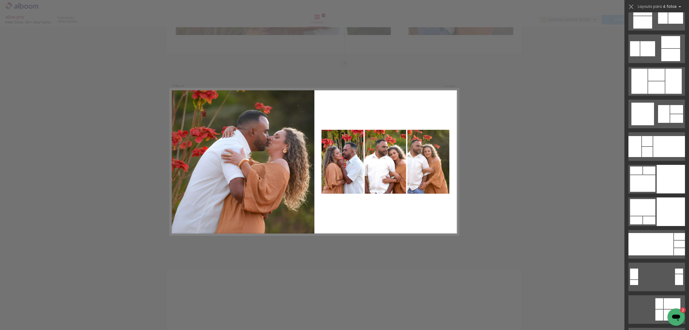
scroll to position [4814, 0]
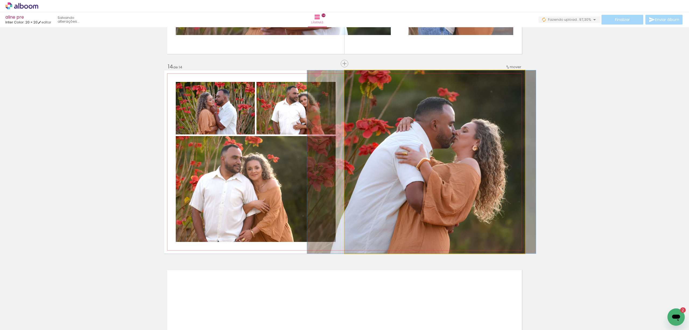
drag, startPoint x: 480, startPoint y: 165, endPoint x: 466, endPoint y: 168, distance: 13.7
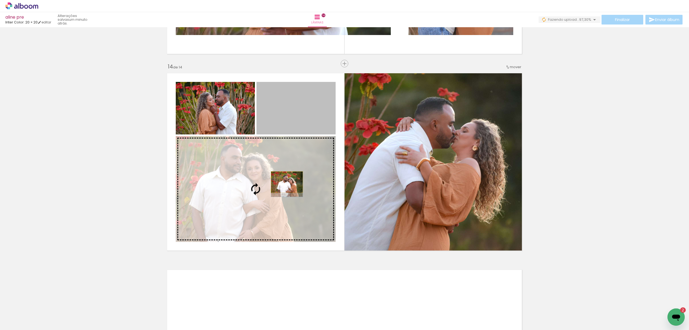
drag, startPoint x: 303, startPoint y: 136, endPoint x: 284, endPoint y: 182, distance: 49.1
click at [0, 0] on slot at bounding box center [0, 0] width 0 height 0
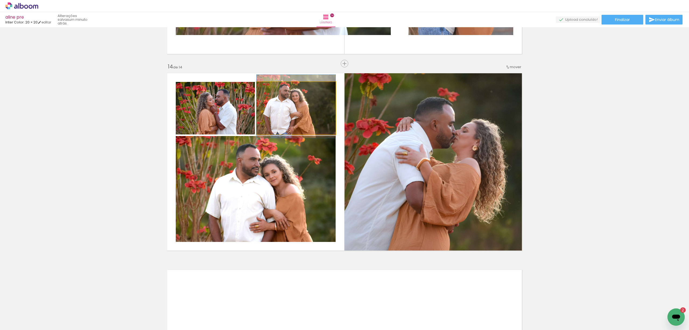
drag, startPoint x: 310, startPoint y: 113, endPoint x: 317, endPoint y: 111, distance: 6.5
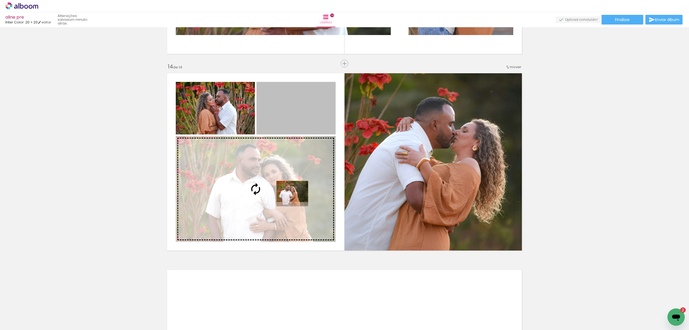
drag, startPoint x: 296, startPoint y: 159, endPoint x: 290, endPoint y: 191, distance: 32.9
click at [0, 0] on slot at bounding box center [0, 0] width 0 height 0
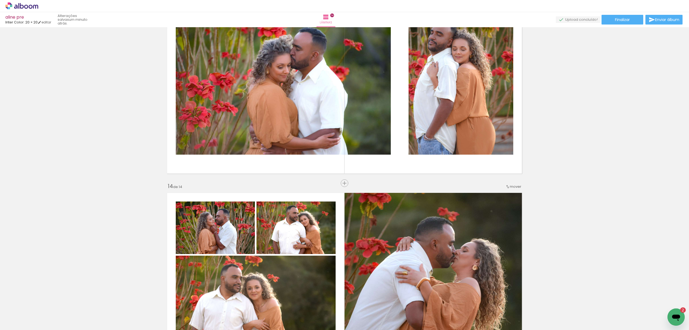
scroll to position [2456, 0]
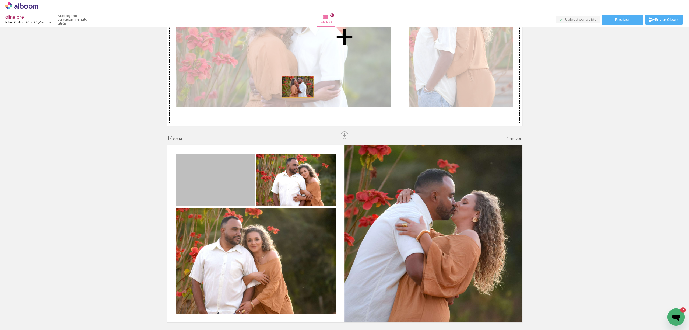
drag, startPoint x: 215, startPoint y: 183, endPoint x: 295, endPoint y: 87, distance: 125.1
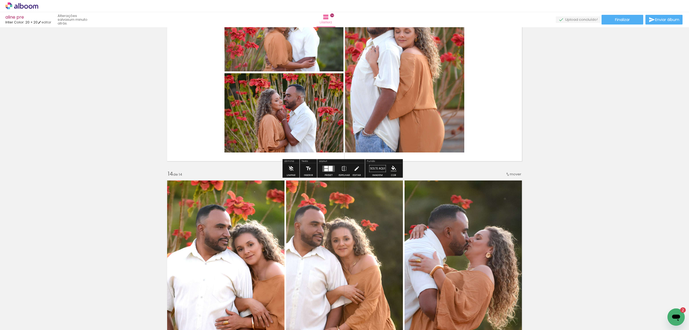
scroll to position [2384, 0]
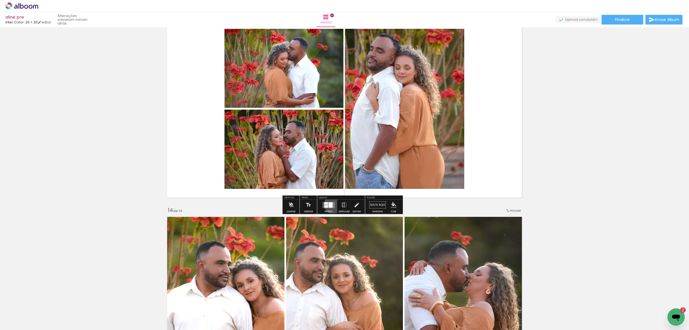
drag, startPoint x: 332, startPoint y: 204, endPoint x: 384, endPoint y: 196, distance: 52.6
click at [332, 204] on quentale-layouter at bounding box center [329, 205] width 12 height 6
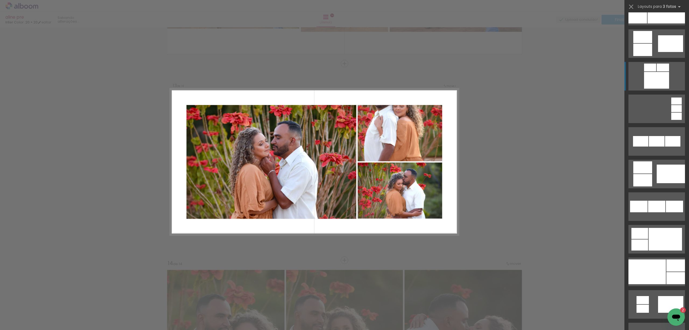
scroll to position [3636, 0]
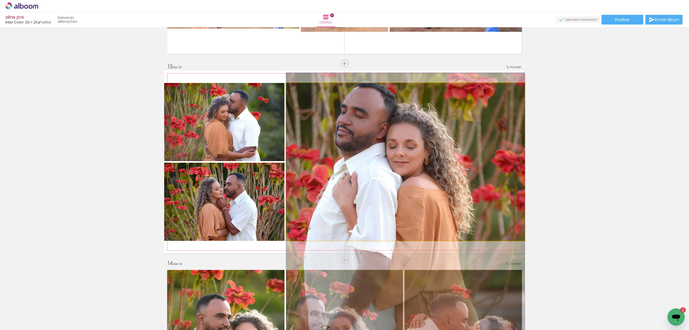
drag, startPoint x: 440, startPoint y: 156, endPoint x: 461, endPoint y: 204, distance: 52.0
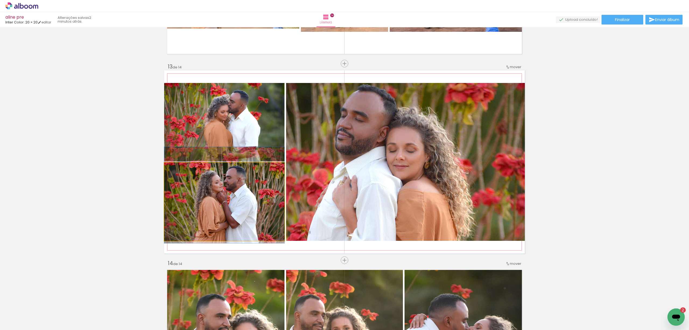
drag, startPoint x: 252, startPoint y: 197, endPoint x: 253, endPoint y: 177, distance: 19.9
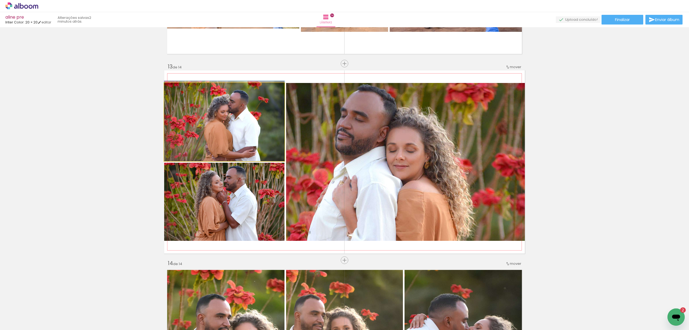
drag, startPoint x: 252, startPoint y: 123, endPoint x: 255, endPoint y: 112, distance: 10.7
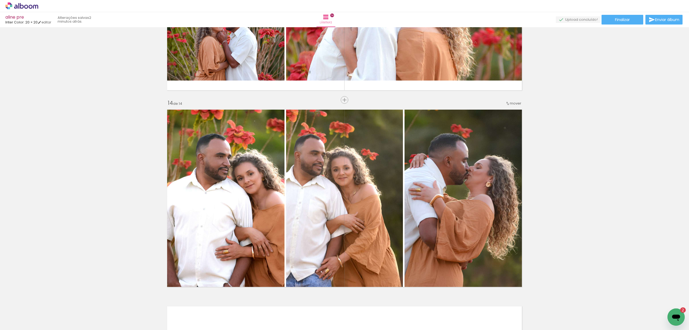
scroll to position [2511, 0]
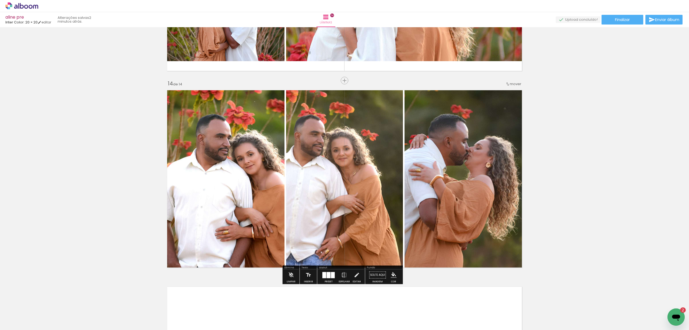
click at [331, 275] on div at bounding box center [333, 275] width 4 height 6
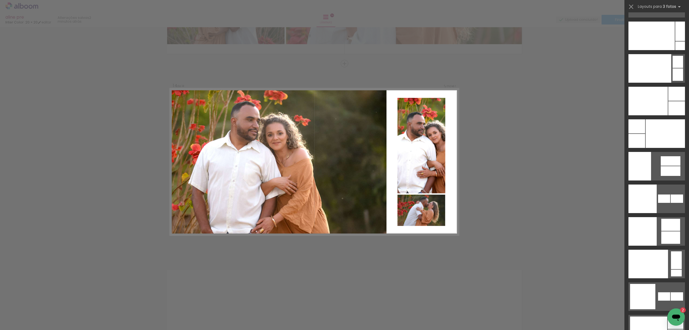
scroll to position [6569, 0]
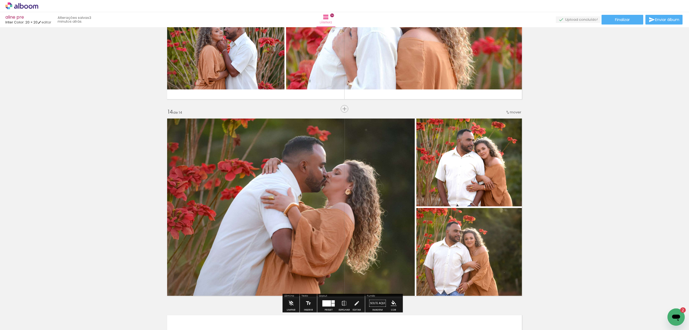
scroll to position [2492, 0]
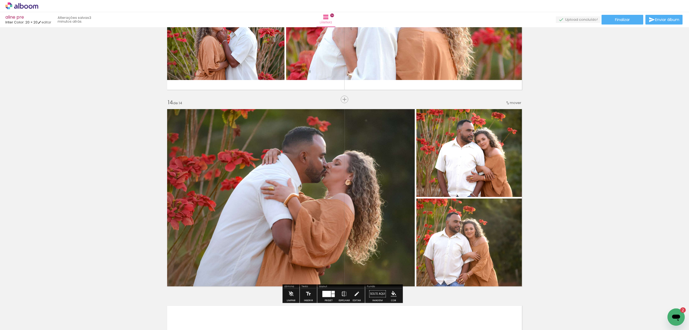
click at [343, 296] on iron-icon at bounding box center [344, 293] width 6 height 11
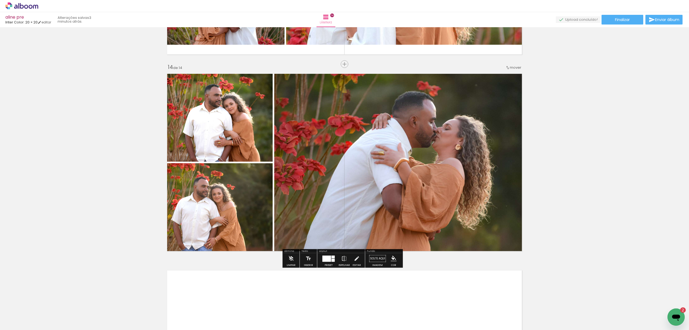
scroll to position [2528, 0]
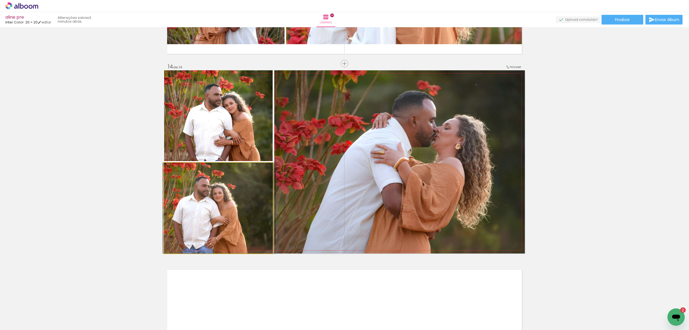
drag, startPoint x: 256, startPoint y: 226, endPoint x: 257, endPoint y: 214, distance: 12.1
drag, startPoint x: 229, startPoint y: 214, endPoint x: 242, endPoint y: 217, distance: 13.2
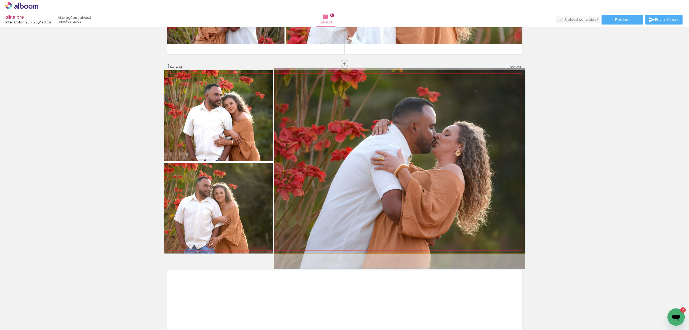
drag, startPoint x: 449, startPoint y: 196, endPoint x: 456, endPoint y: 202, distance: 9.9
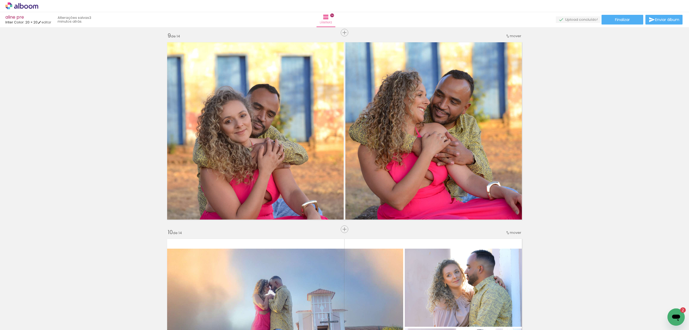
scroll to position [1515, 0]
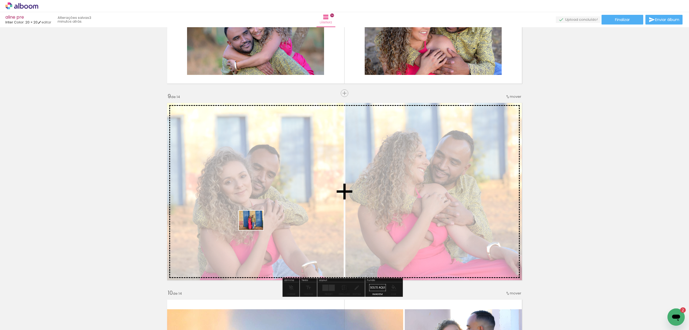
drag, startPoint x: 82, startPoint y: 316, endPoint x: 255, endPoint y: 227, distance: 195.1
click at [255, 227] on quentale-workspace at bounding box center [344, 165] width 689 height 330
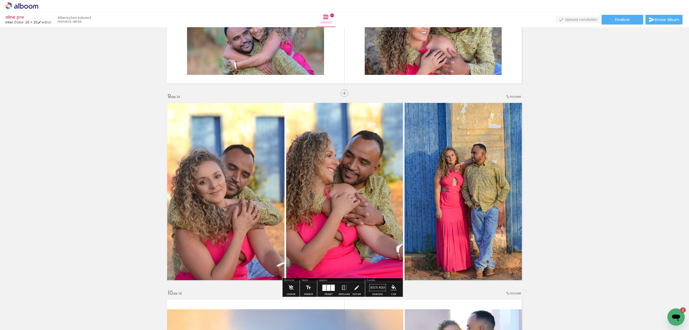
click at [327, 288] on div at bounding box center [329, 287] width 4 height 6
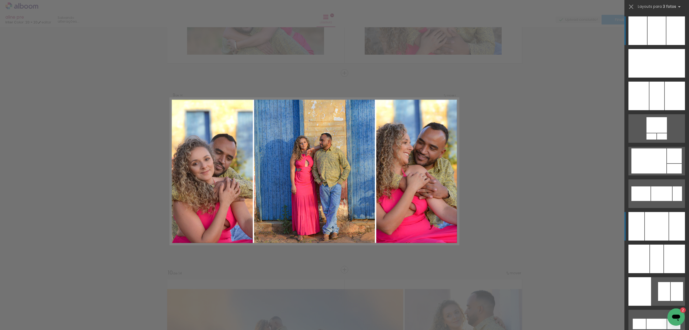
scroll to position [1545, 0]
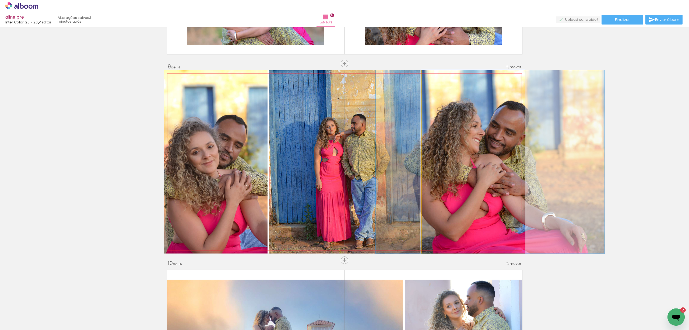
drag, startPoint x: 453, startPoint y: 211, endPoint x: 468, endPoint y: 213, distance: 15.5
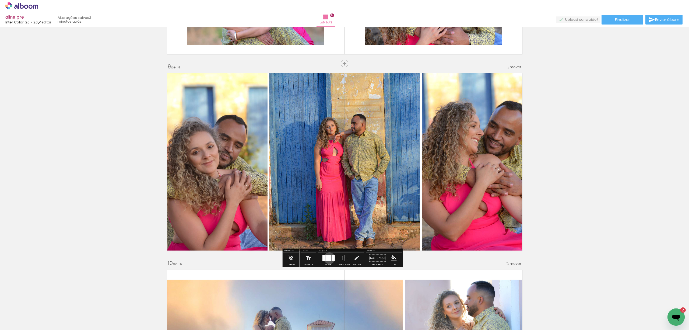
click at [328, 258] on div at bounding box center [328, 258] width 5 height 6
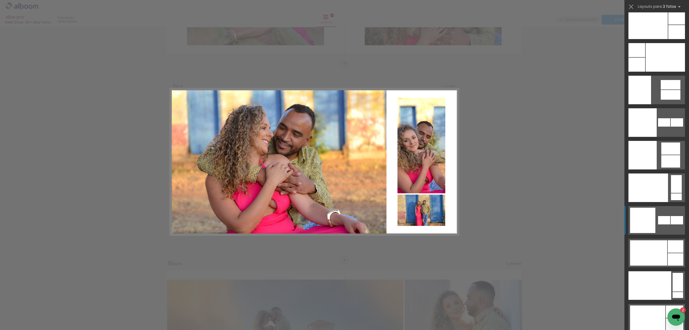
scroll to position [6784, 0]
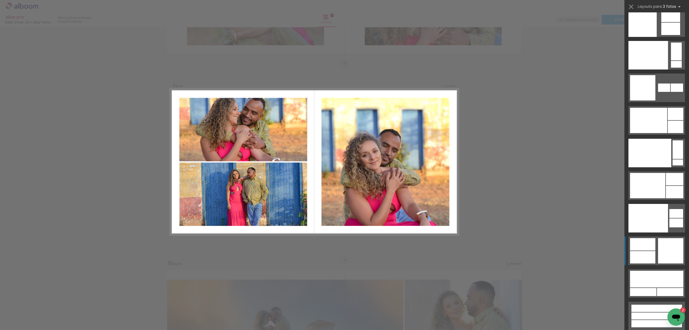
click at [663, 247] on div at bounding box center [670, 250] width 25 height 25
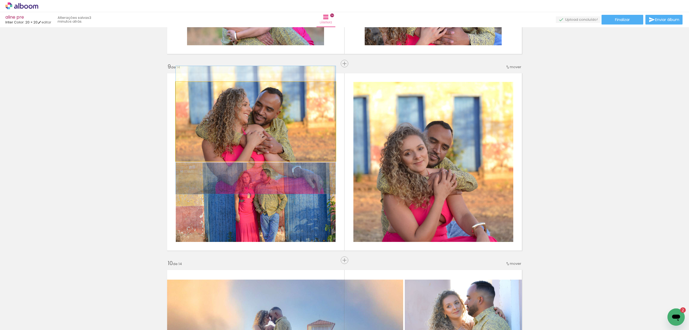
drag, startPoint x: 290, startPoint y: 116, endPoint x: 291, endPoint y: 124, distance: 8.7
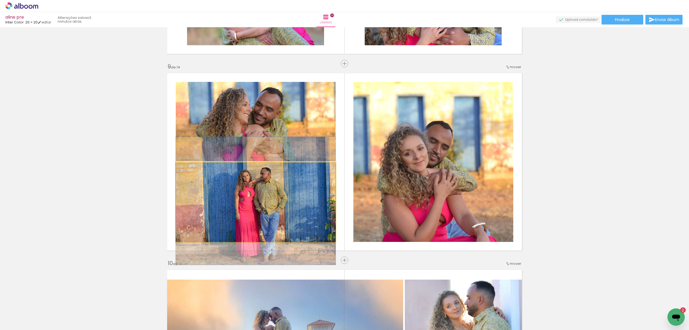
drag, startPoint x: 291, startPoint y: 192, endPoint x: 347, endPoint y: 174, distance: 58.9
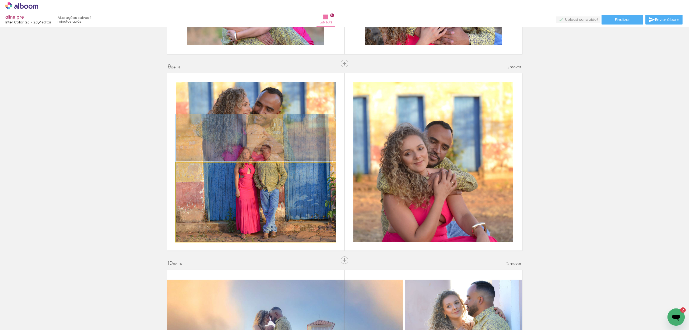
drag, startPoint x: 285, startPoint y: 204, endPoint x: 291, endPoint y: 180, distance: 24.3
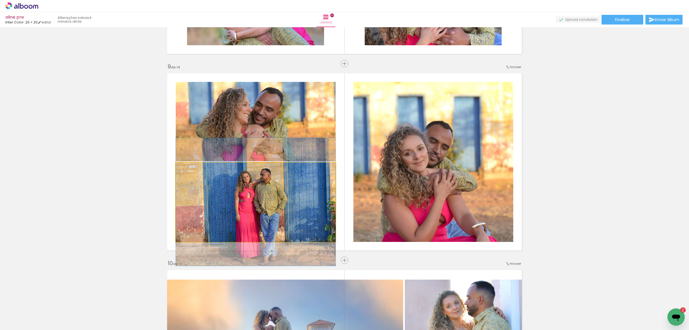
drag, startPoint x: 293, startPoint y: 185, endPoint x: 293, endPoint y: 209, distance: 24.0
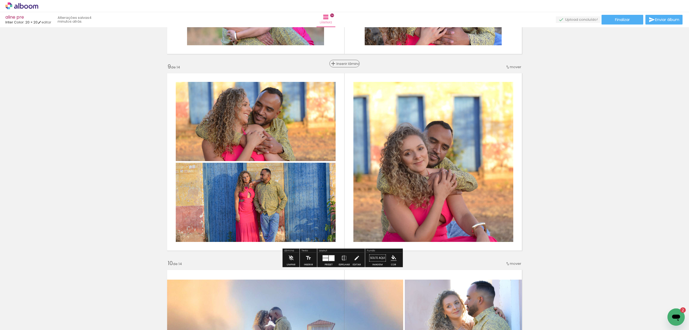
click at [342, 62] on span "Inserir lâmina" at bounding box center [347, 64] width 21 height 4
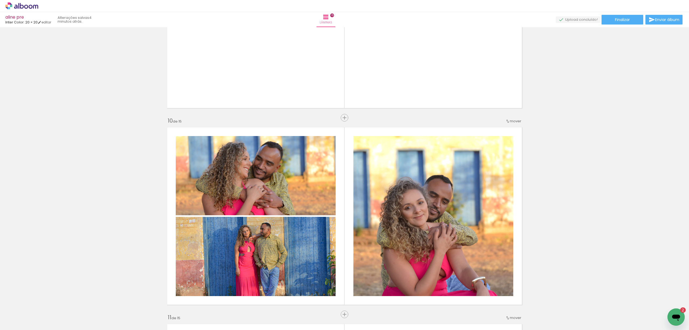
scroll to position [1689, 0]
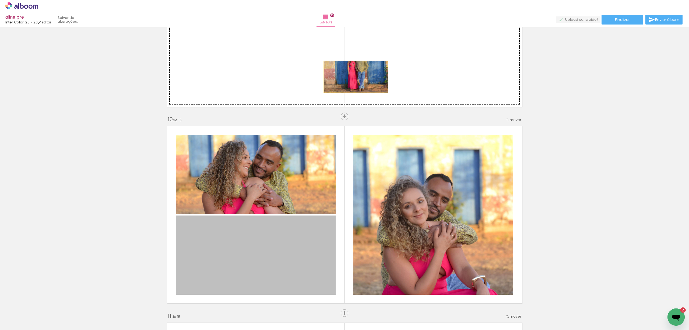
drag, startPoint x: 278, startPoint y: 247, endPoint x: 353, endPoint y: 77, distance: 185.6
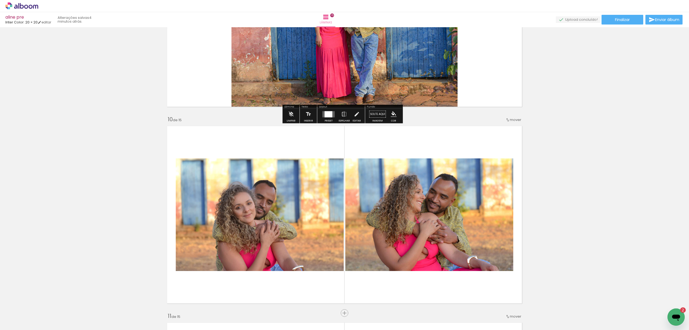
click at [329, 118] on div at bounding box center [328, 114] width 15 height 11
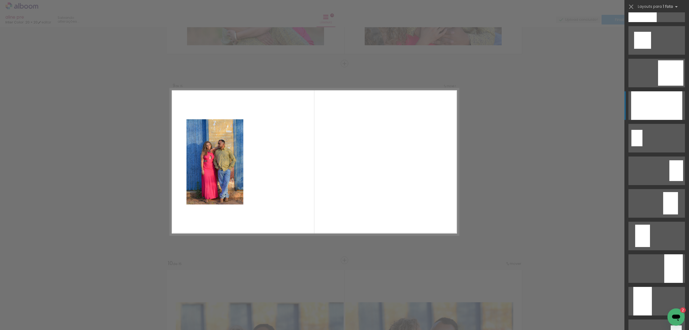
scroll to position [682, 0]
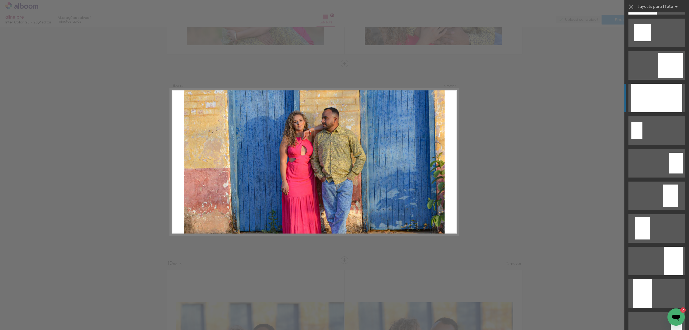
drag, startPoint x: 660, startPoint y: 96, endPoint x: 657, endPoint y: 98, distance: 3.2
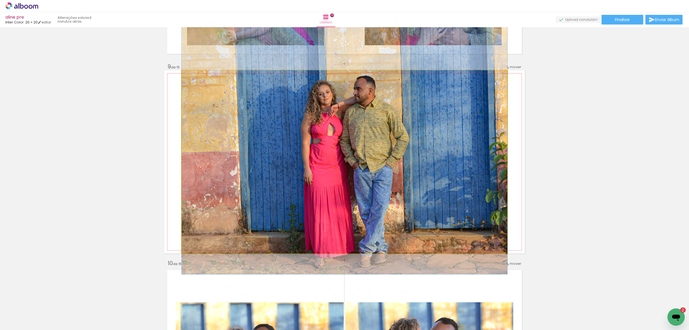
drag, startPoint x: 383, startPoint y: 173, endPoint x: 389, endPoint y: 155, distance: 18.9
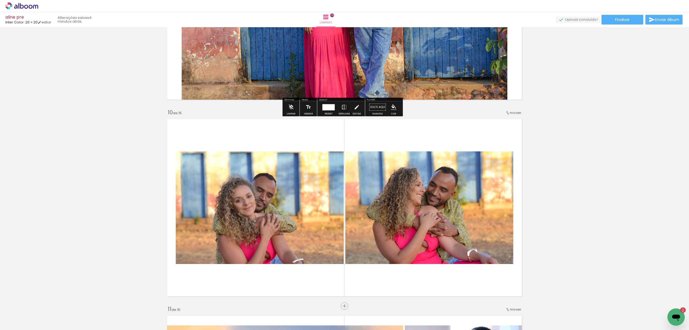
scroll to position [1724, 0]
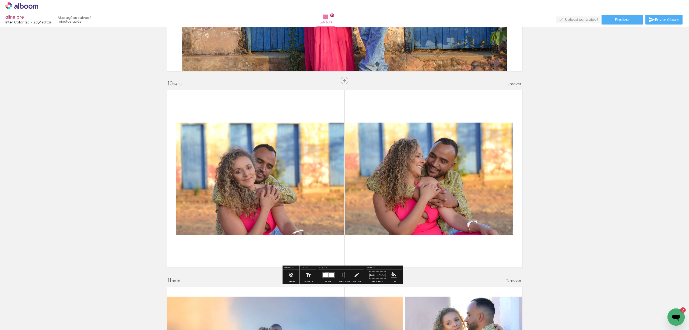
click at [326, 274] on div at bounding box center [325, 275] width 5 height 4
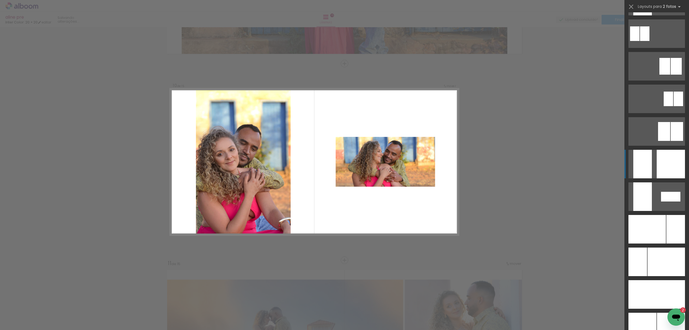
scroll to position [2262, 0]
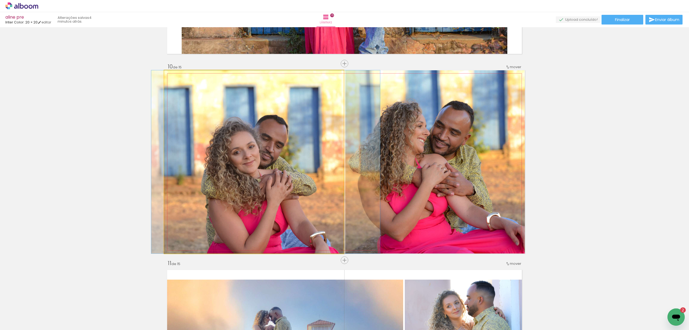
drag, startPoint x: 275, startPoint y: 201, endPoint x: 394, endPoint y: 187, distance: 119.8
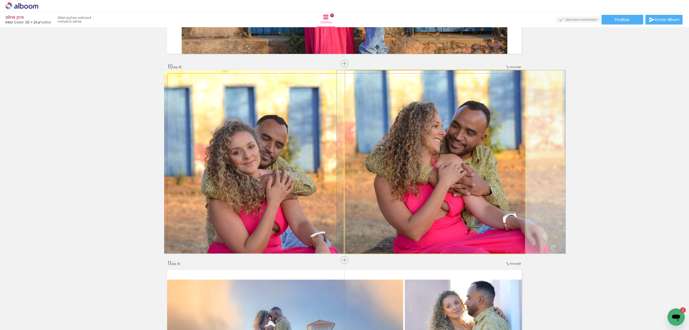
drag, startPoint x: 421, startPoint y: 194, endPoint x: 435, endPoint y: 194, distance: 14.3
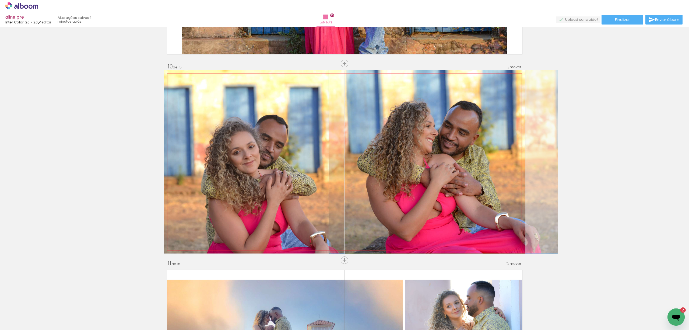
drag, startPoint x: 465, startPoint y: 195, endPoint x: 457, endPoint y: 196, distance: 7.9
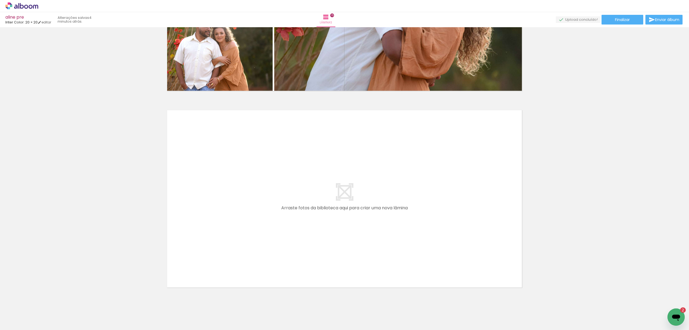
scroll to position [2896, 0]
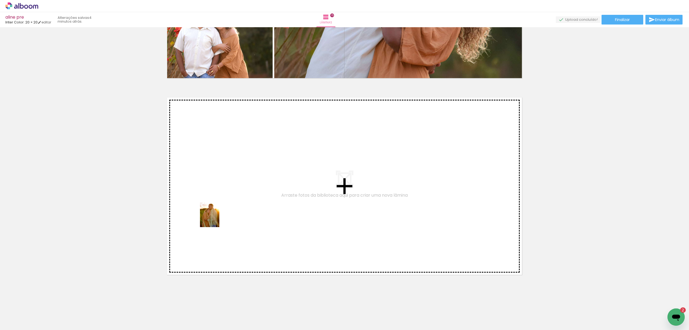
drag, startPoint x: 54, startPoint y: 317, endPoint x: 218, endPoint y: 218, distance: 191.1
click at [218, 218] on quentale-workspace at bounding box center [344, 165] width 689 height 330
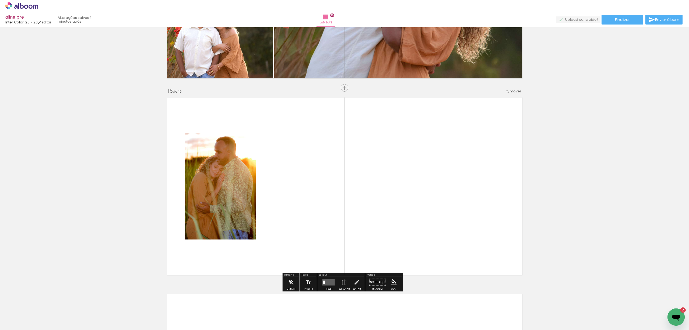
scroll to position [2921, 0]
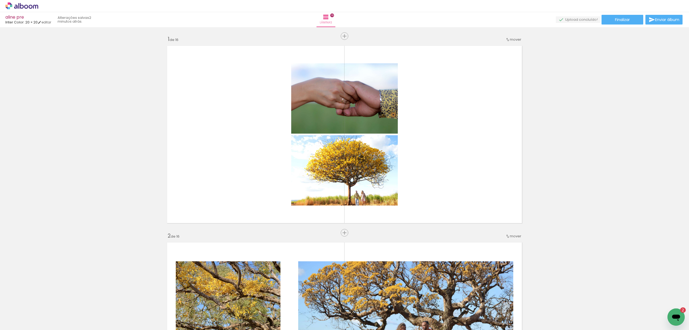
scroll to position [2262, 0]
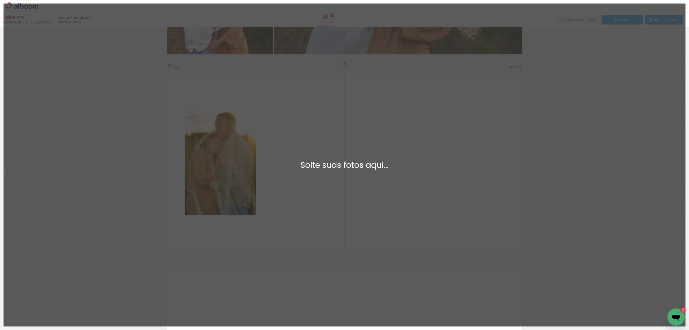
scroll to position [2262, 0]
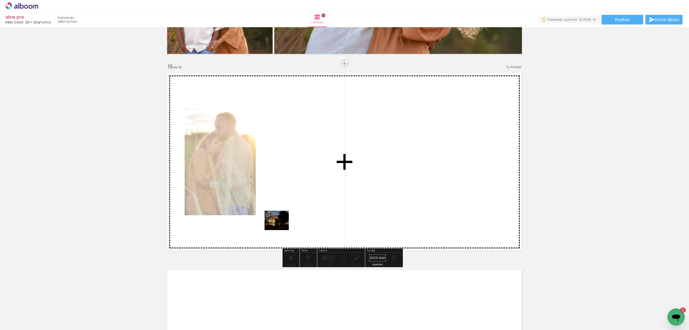
drag, startPoint x: 57, startPoint y: 314, endPoint x: 292, endPoint y: 227, distance: 250.6
click at [292, 227] on quentale-workspace at bounding box center [344, 165] width 689 height 330
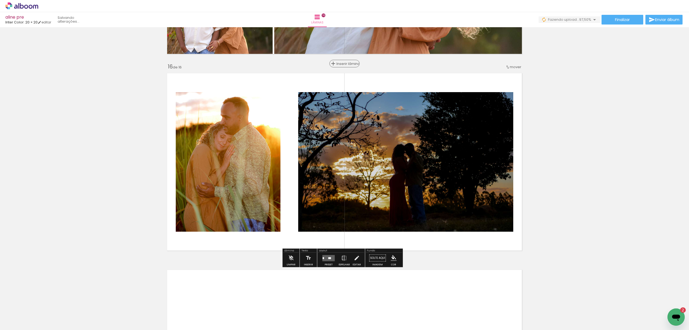
click at [341, 62] on span "Inserir lâmina" at bounding box center [347, 64] width 21 height 4
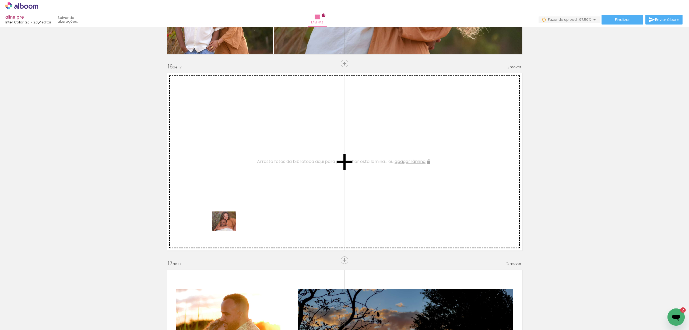
drag, startPoint x: 125, startPoint y: 320, endPoint x: 106, endPoint y: 300, distance: 27.2
click at [229, 227] on quentale-workspace at bounding box center [344, 165] width 689 height 330
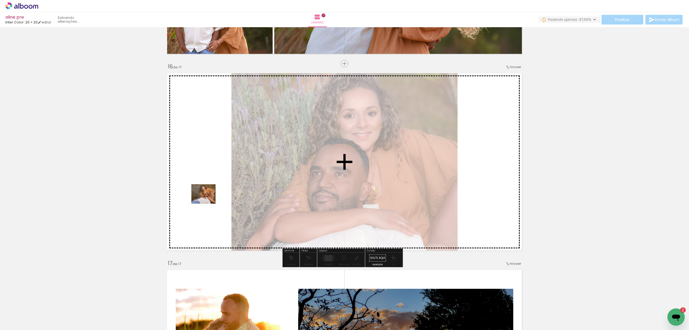
drag, startPoint x: 83, startPoint y: 315, endPoint x: 226, endPoint y: 187, distance: 191.6
click at [226, 187] on quentale-workspace at bounding box center [344, 165] width 689 height 330
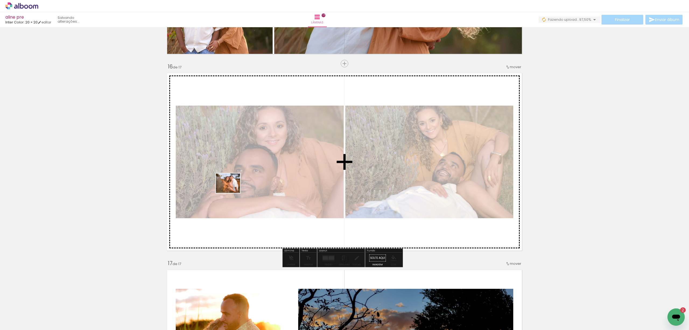
drag, startPoint x: 54, startPoint y: 314, endPoint x: 276, endPoint y: 169, distance: 265.8
click at [276, 169] on quentale-workspace at bounding box center [344, 165] width 689 height 330
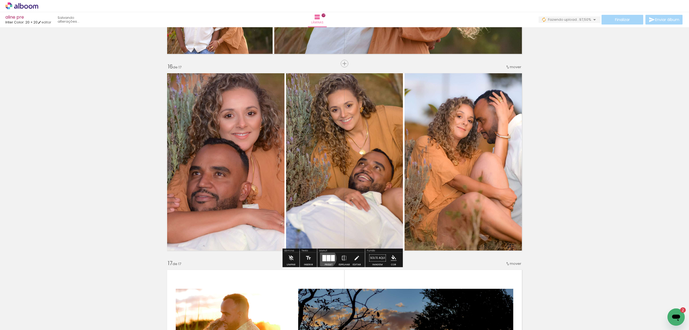
click at [327, 258] on div at bounding box center [329, 258] width 4 height 6
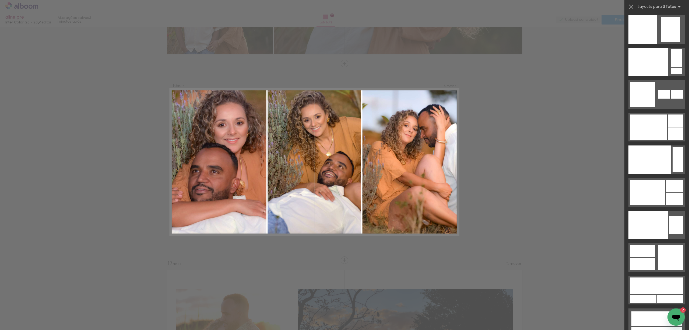
scroll to position [6781, 0]
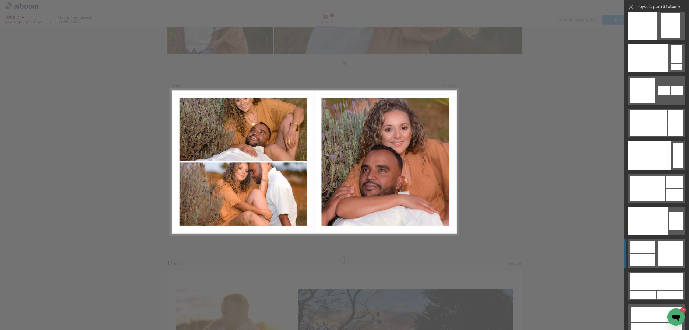
click at [663, 323] on div at bounding box center [657, 326] width 51 height 7
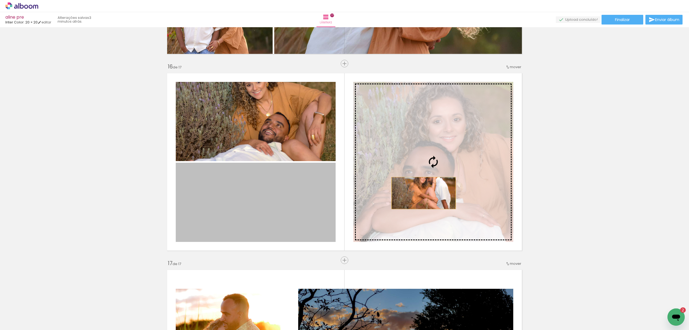
drag, startPoint x: 269, startPoint y: 199, endPoint x: 425, endPoint y: 194, distance: 155.7
click at [0, 0] on slot at bounding box center [0, 0] width 0 height 0
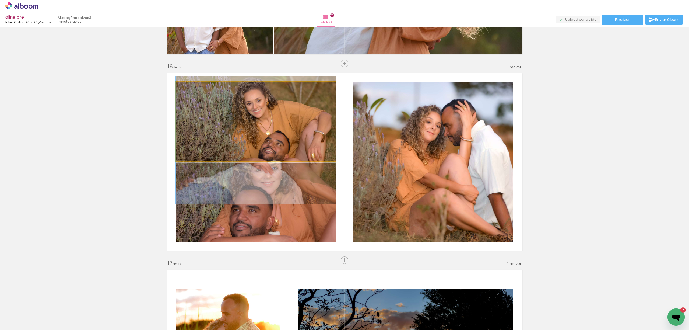
drag, startPoint x: 284, startPoint y: 122, endPoint x: 285, endPoint y: 151, distance: 28.3
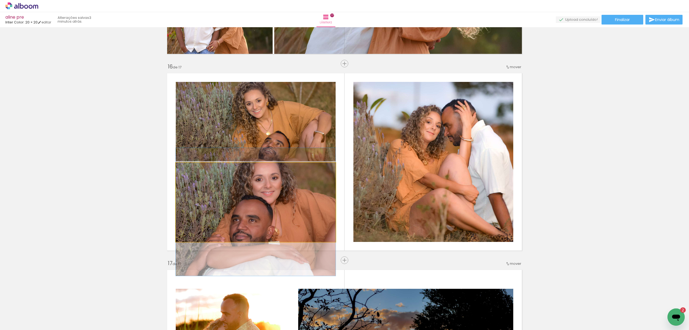
drag, startPoint x: 281, startPoint y: 190, endPoint x: 280, endPoint y: 200, distance: 9.7
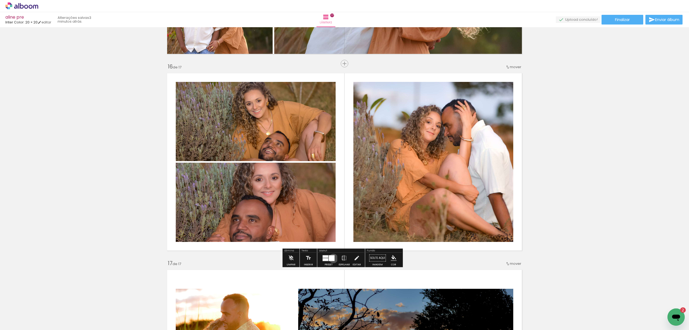
click at [332, 258] on div at bounding box center [332, 258] width 6 height 6
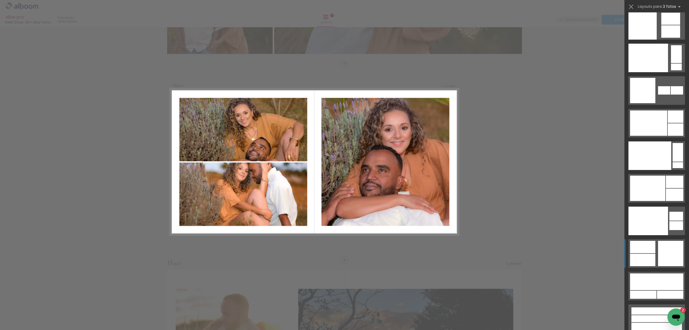
scroll to position [6784, 0]
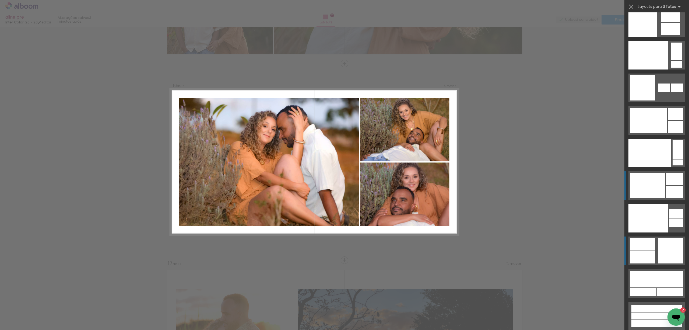
click at [670, 312] on div at bounding box center [657, 315] width 51 height 7
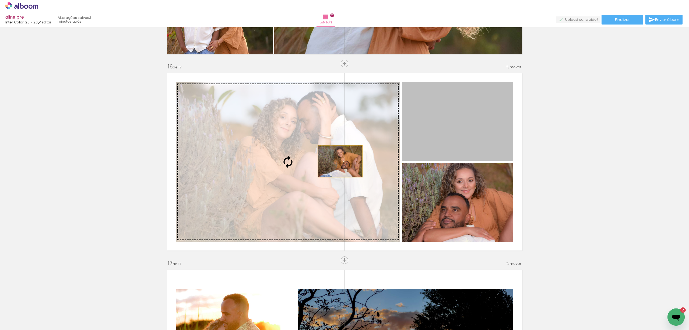
drag, startPoint x: 475, startPoint y: 119, endPoint x: 337, endPoint y: 162, distance: 145.0
click at [0, 0] on slot at bounding box center [0, 0] width 0 height 0
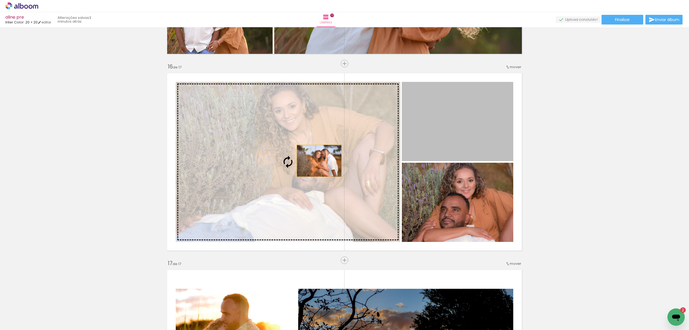
drag, startPoint x: 442, startPoint y: 128, endPoint x: 315, endPoint y: 162, distance: 131.5
click at [0, 0] on slot at bounding box center [0, 0] width 0 height 0
